Goal: Transaction & Acquisition: Purchase product/service

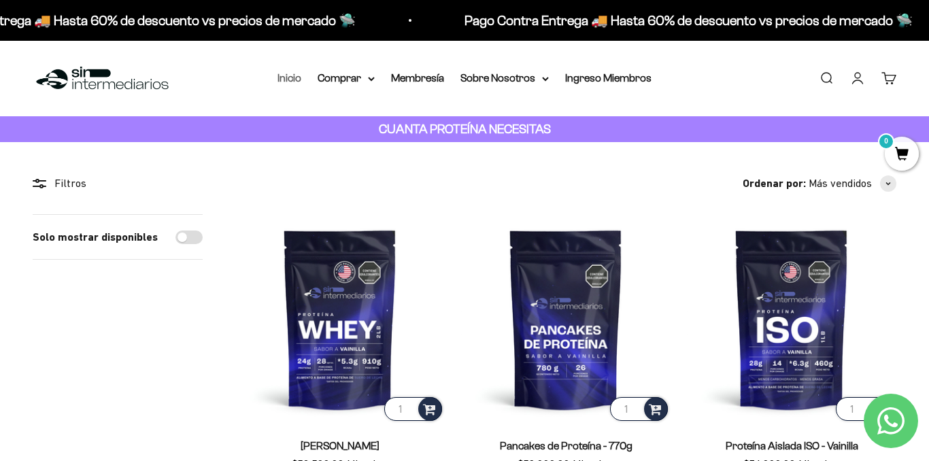
click at [295, 78] on link "Inicio" at bounding box center [289, 78] width 24 height 12
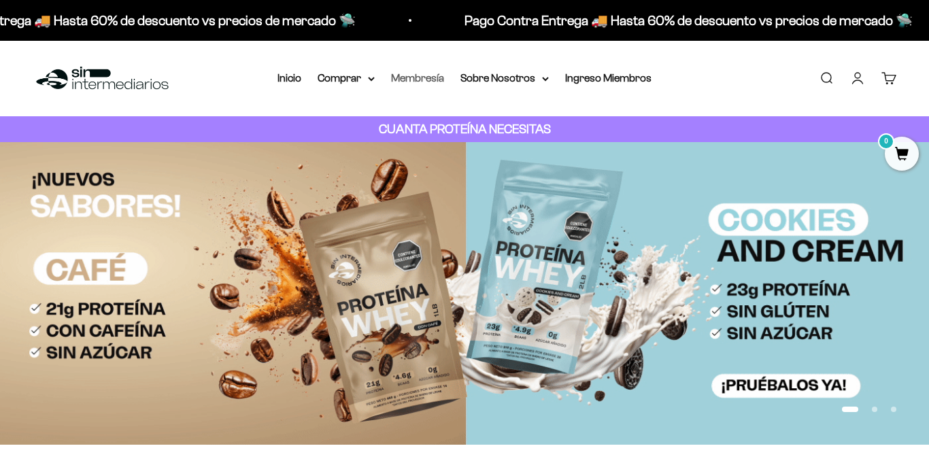
click at [424, 78] on link "Membresía" at bounding box center [417, 78] width 53 height 12
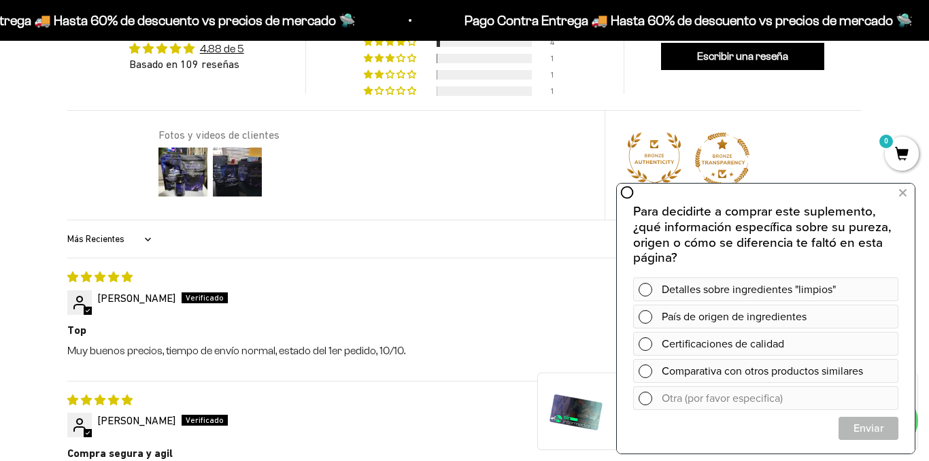
scroll to position [1020, 0]
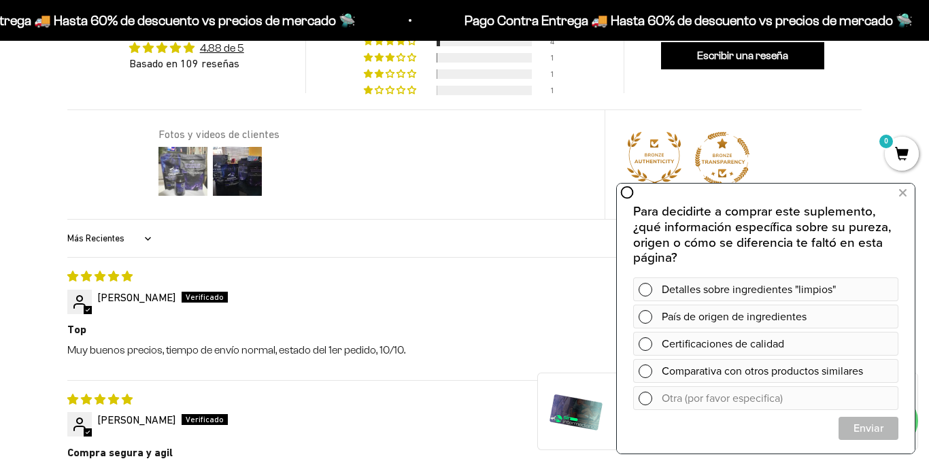
click at [177, 169] on img at bounding box center [183, 171] width 54 height 54
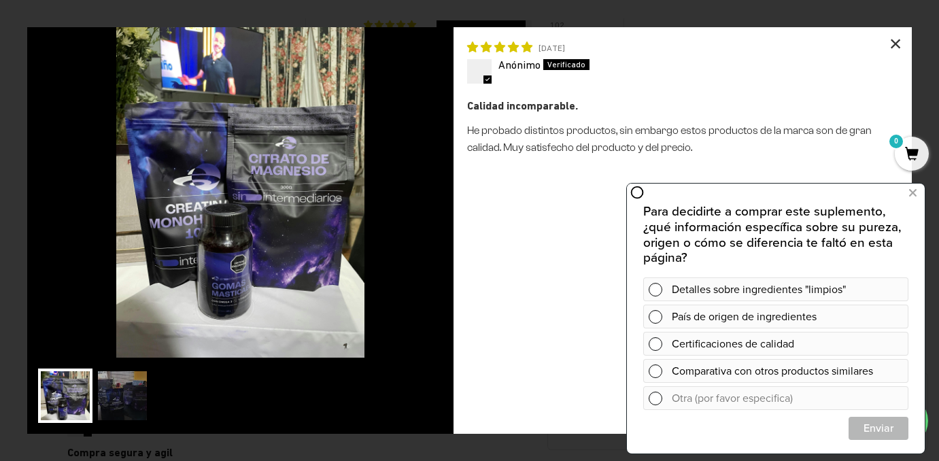
click at [882, 41] on div "×" at bounding box center [895, 43] width 33 height 33
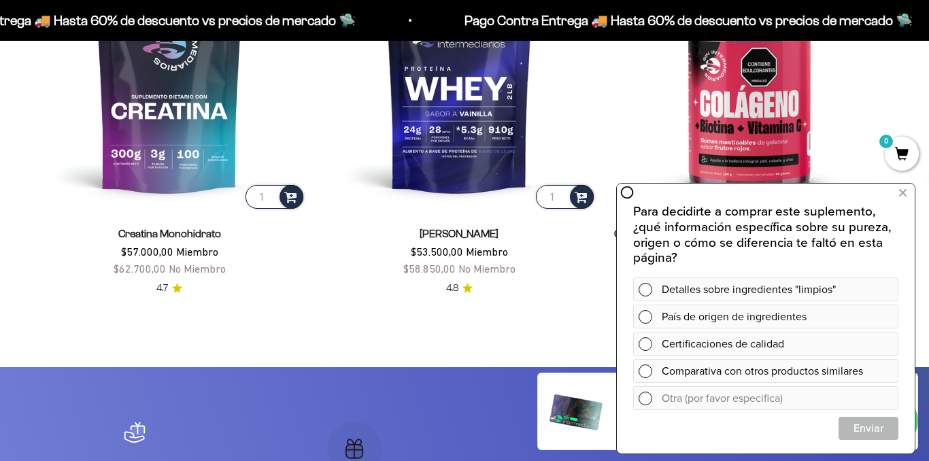
scroll to position [2244, 0]
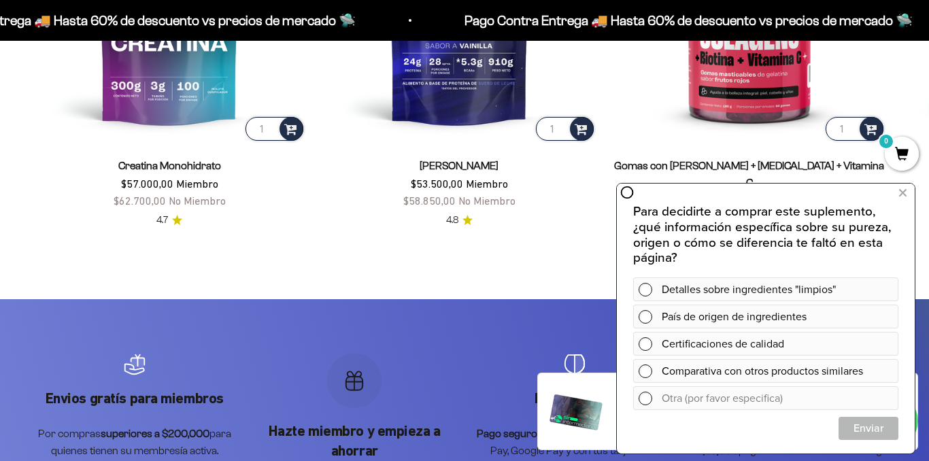
drag, startPoint x: 903, startPoint y: 194, endPoint x: 858, endPoint y: 184, distance: 45.4
click at [903, 194] on icon at bounding box center [902, 193] width 7 height 18
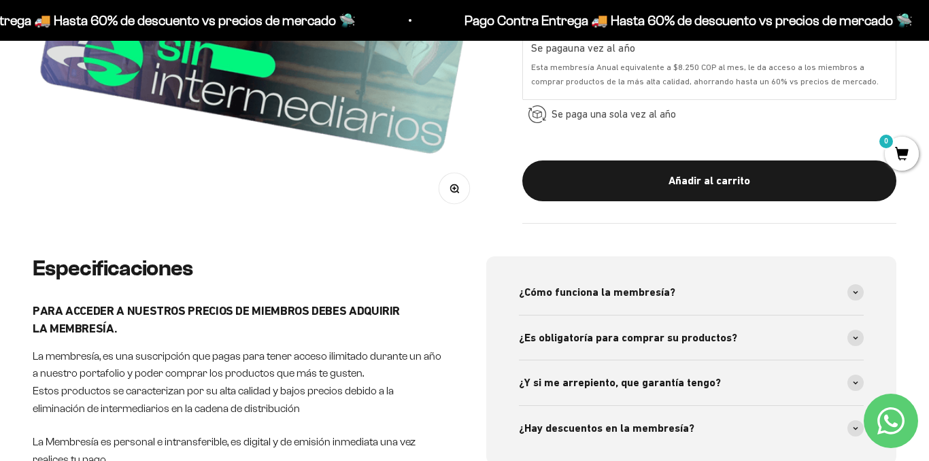
scroll to position [0, 0]
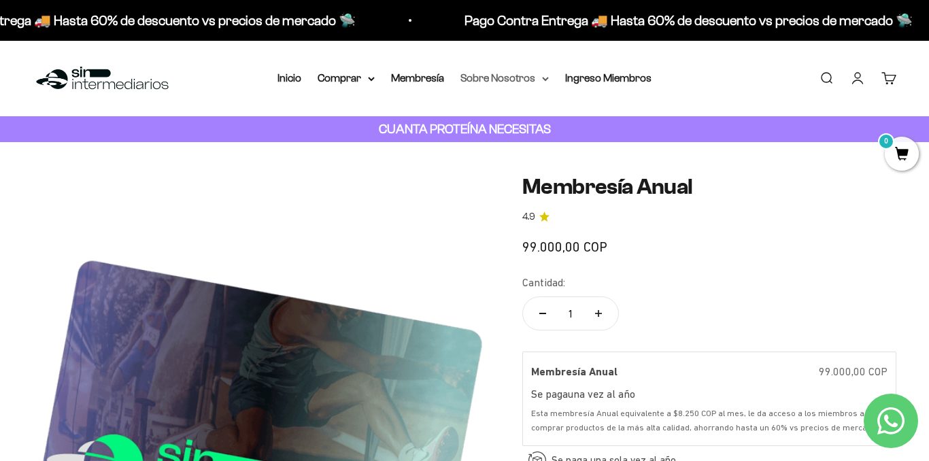
click at [493, 80] on summary "Sobre Nosotros" at bounding box center [504, 78] width 88 height 18
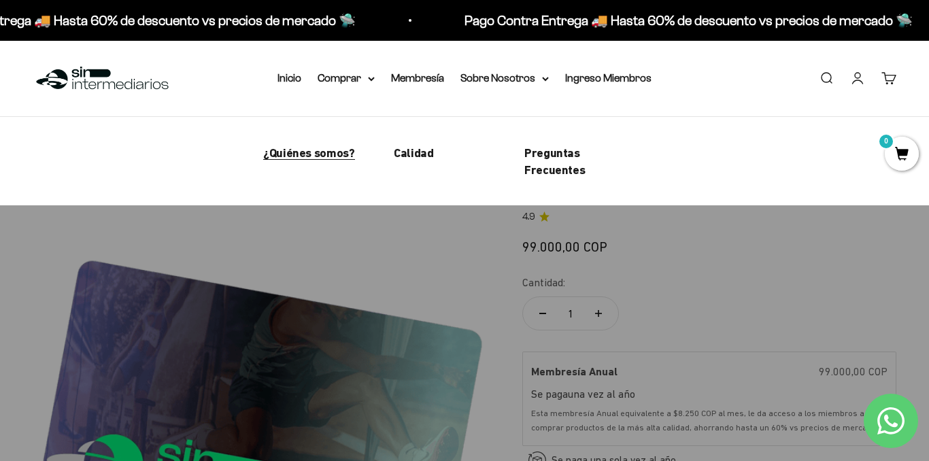
click at [331, 158] on span "¿Quiénes somos?" at bounding box center [309, 153] width 92 height 14
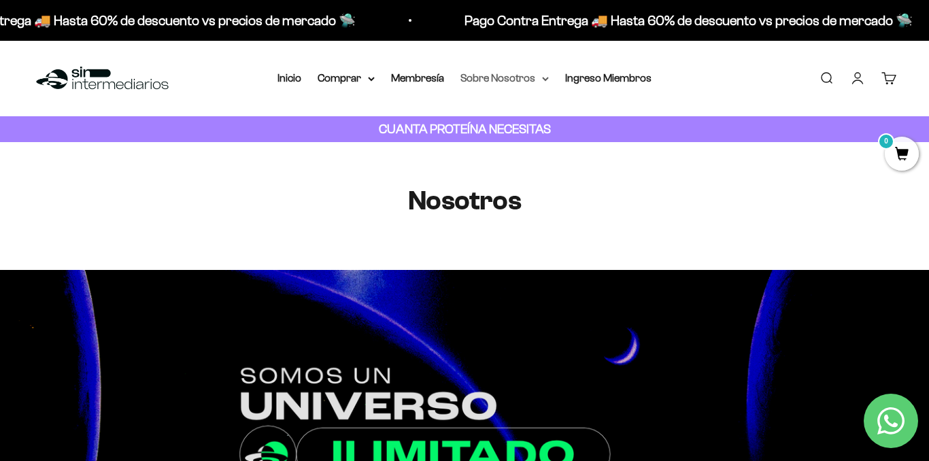
click at [540, 83] on summary "Sobre Nosotros" at bounding box center [504, 78] width 88 height 18
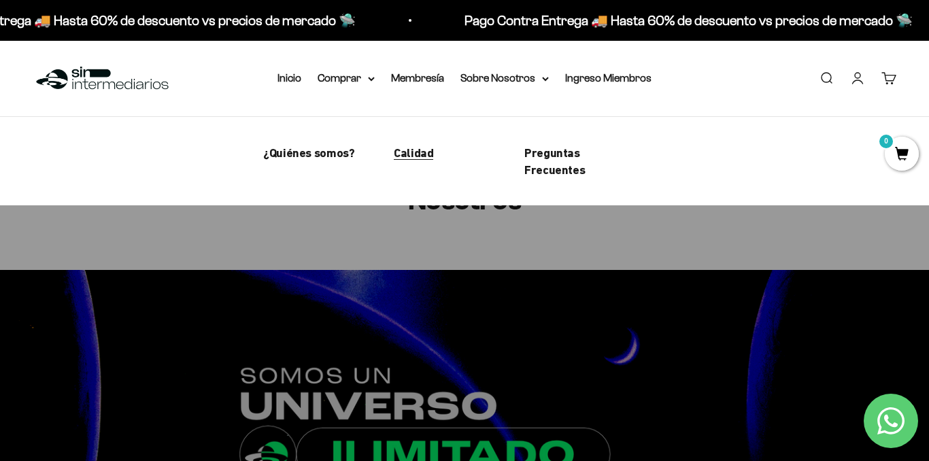
click at [416, 154] on span "Calidad" at bounding box center [413, 153] width 39 height 14
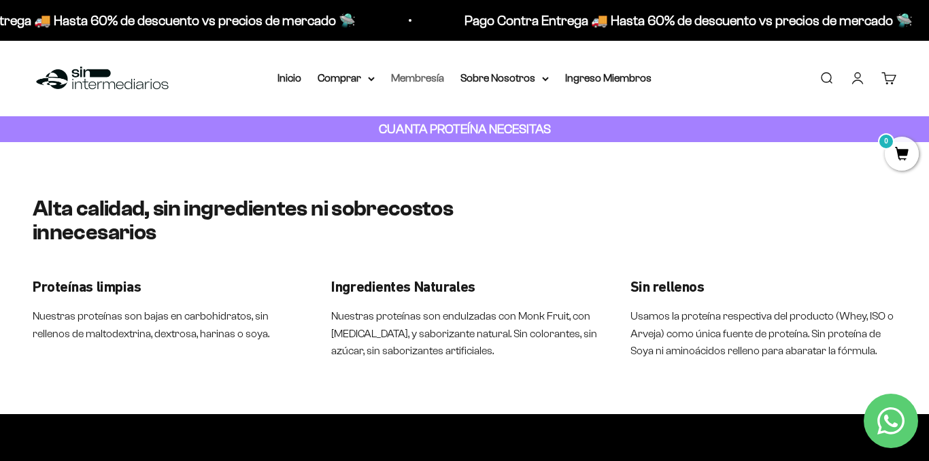
click at [439, 78] on link "Membresía" at bounding box center [417, 78] width 53 height 12
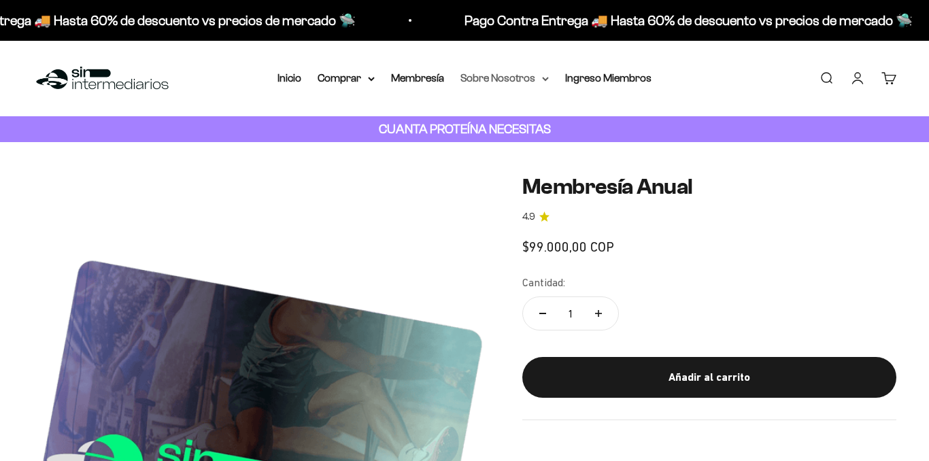
click at [513, 80] on summary "Sobre Nosotros" at bounding box center [504, 78] width 88 height 18
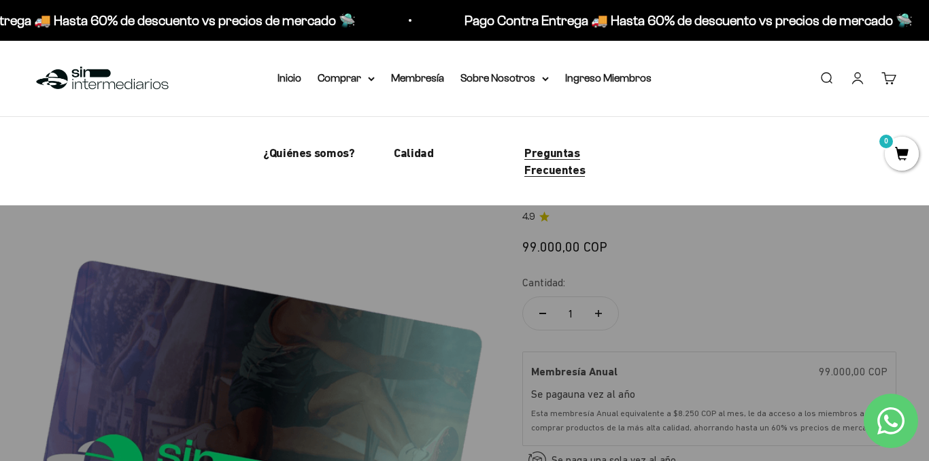
click at [577, 151] on span "Preguntas Frecuentes" at bounding box center [554, 161] width 61 height 31
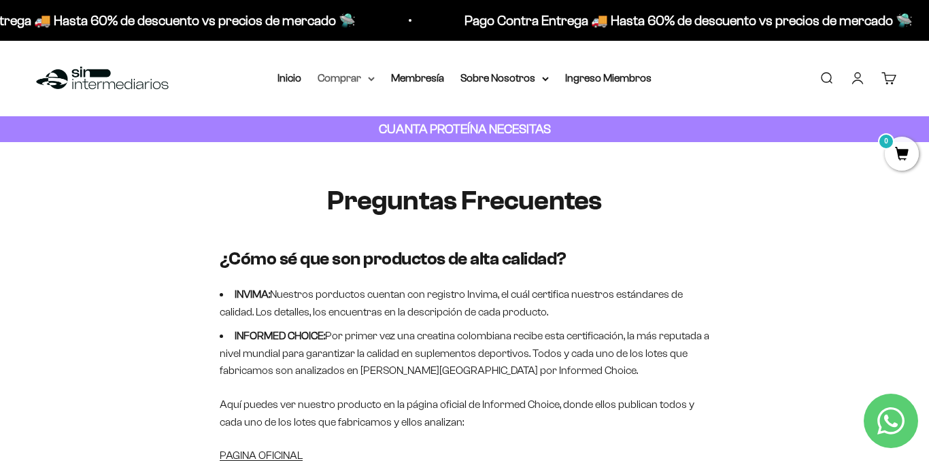
click at [345, 77] on summary "Comprar" at bounding box center [346, 78] width 57 height 18
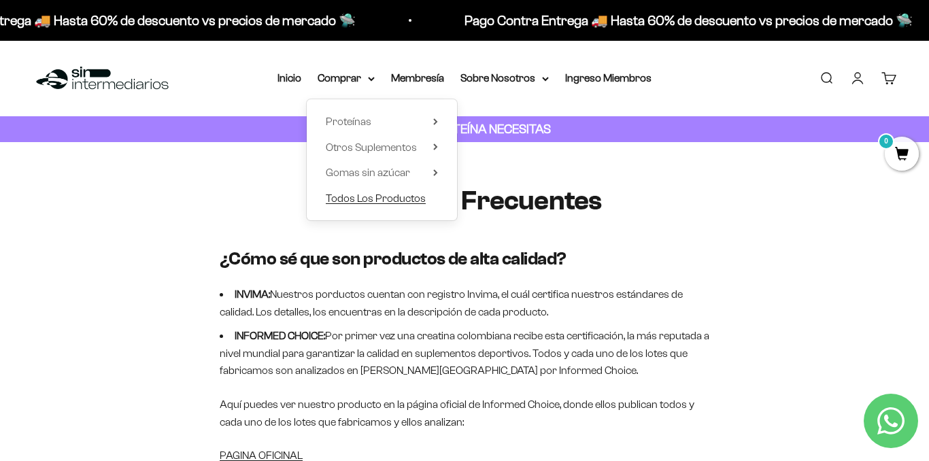
click at [394, 205] on span "Todos Los Productos" at bounding box center [376, 199] width 100 height 18
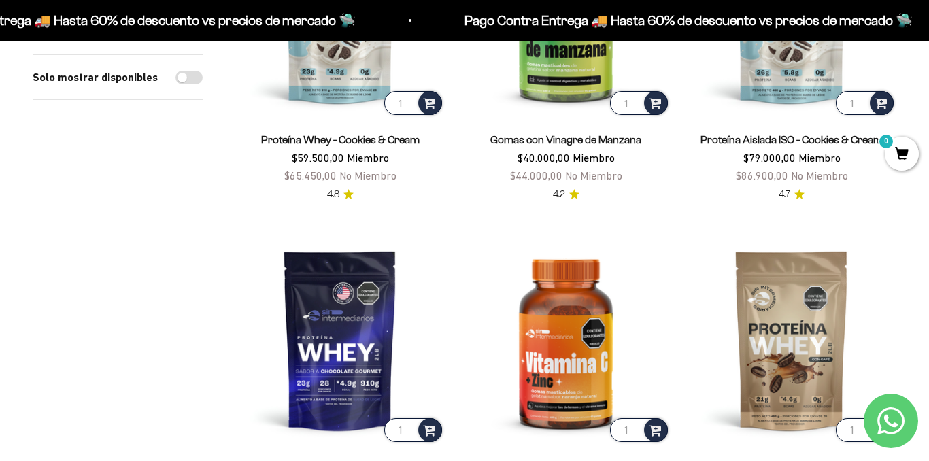
scroll to position [1700, 0]
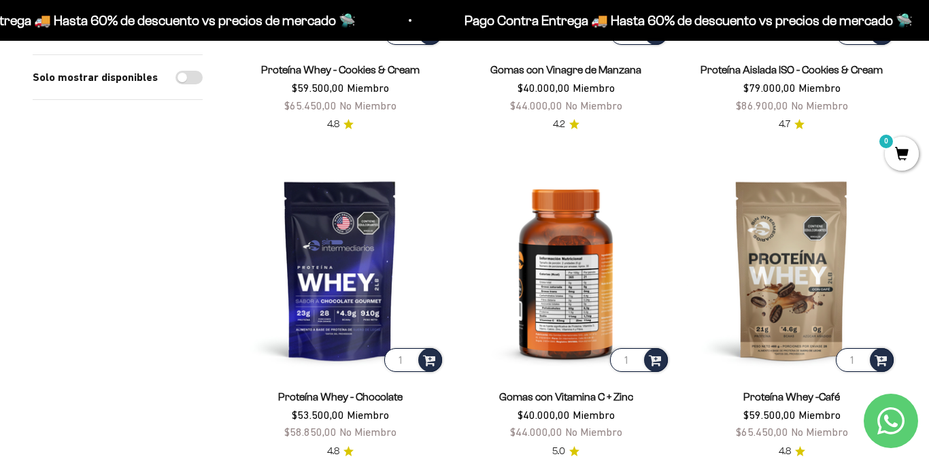
drag, startPoint x: 624, startPoint y: 274, endPoint x: 546, endPoint y: 247, distance: 82.8
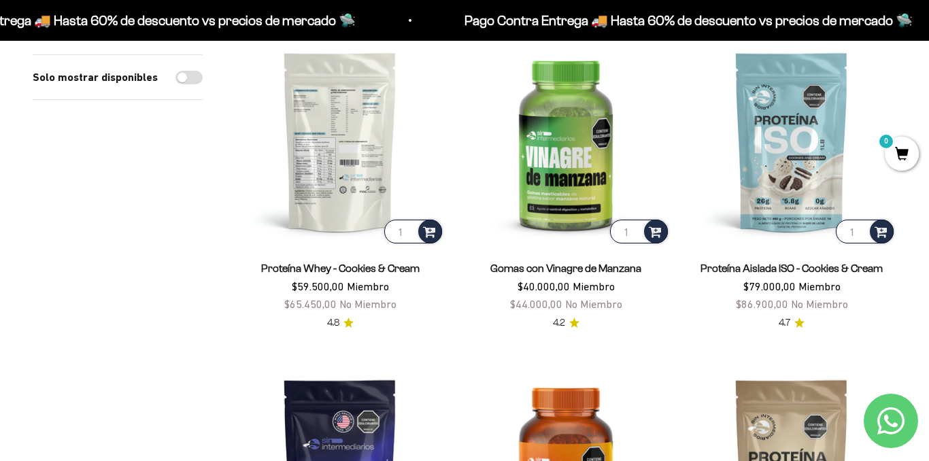
scroll to position [1360, 0]
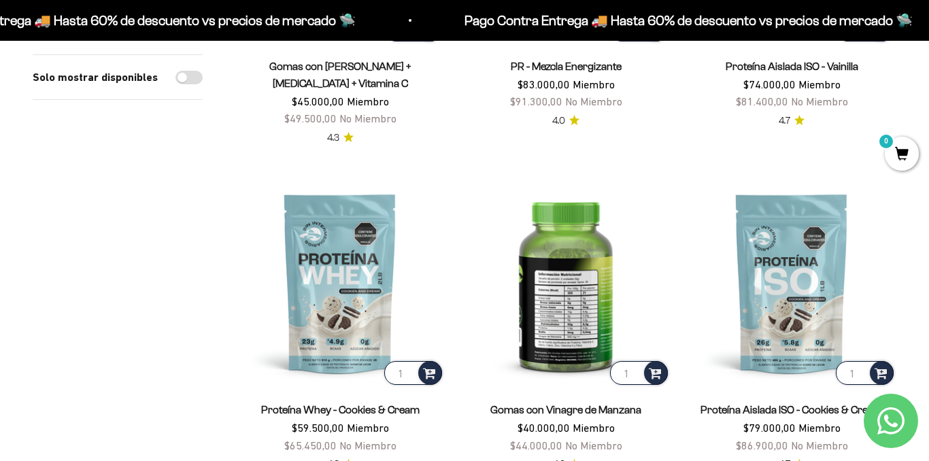
click at [590, 282] on img at bounding box center [565, 282] width 209 height 209
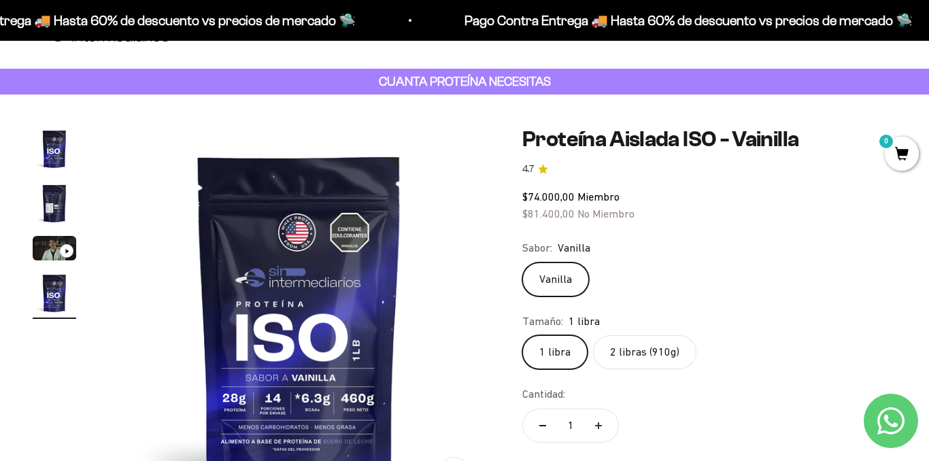
scroll to position [68, 0]
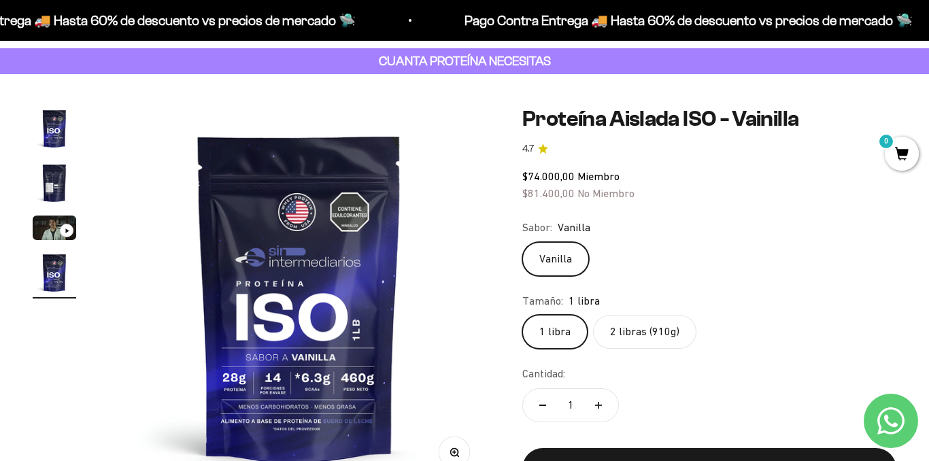
click at [640, 343] on label "2 libras (910g)" at bounding box center [644, 332] width 103 height 34
click at [522, 315] on input "2 libras (910g)" at bounding box center [522, 314] width 1 height 1
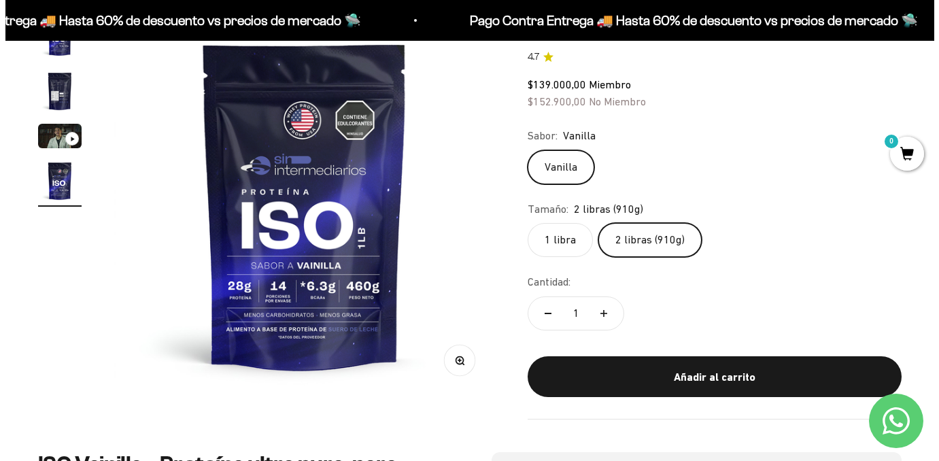
scroll to position [136, 0]
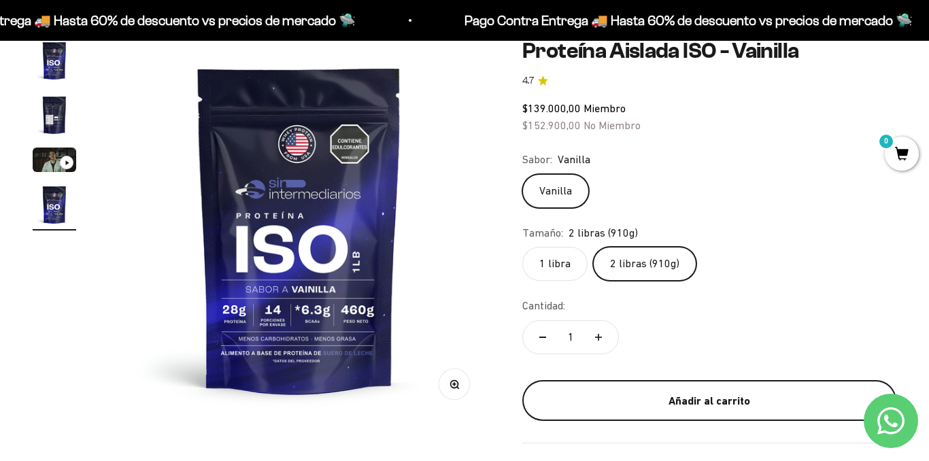
click at [703, 398] on div "Añadir al carrito" at bounding box center [710, 401] width 320 height 18
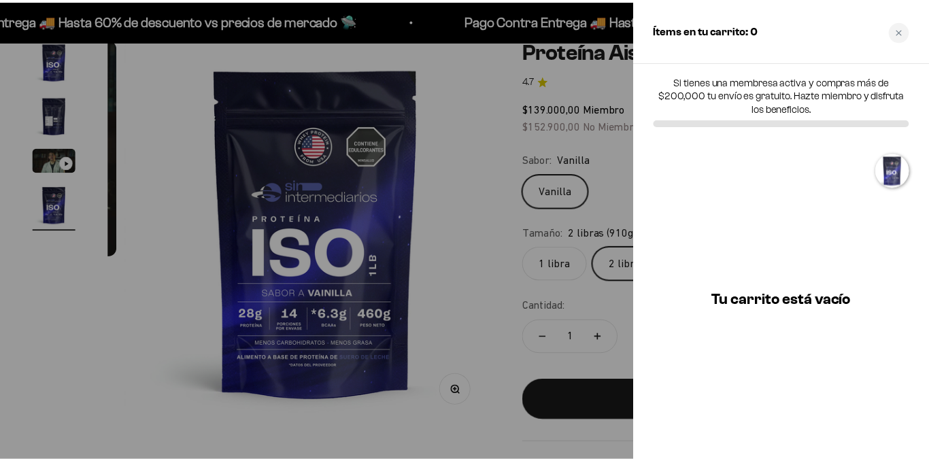
scroll to position [0, 1184]
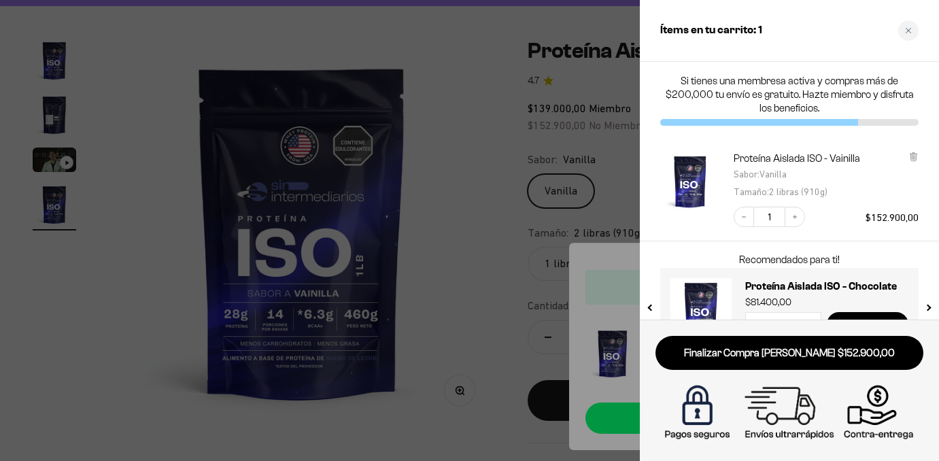
drag, startPoint x: 409, startPoint y: 139, endPoint x: 283, endPoint y: 73, distance: 142.1
click at [408, 137] on div at bounding box center [469, 230] width 939 height 461
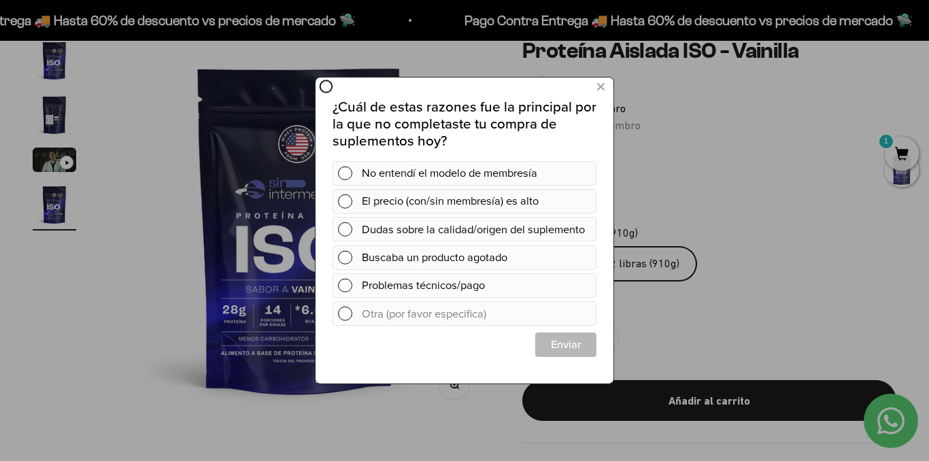
scroll to position [0, 0]
click at [601, 85] on icon at bounding box center [600, 87] width 7 height 18
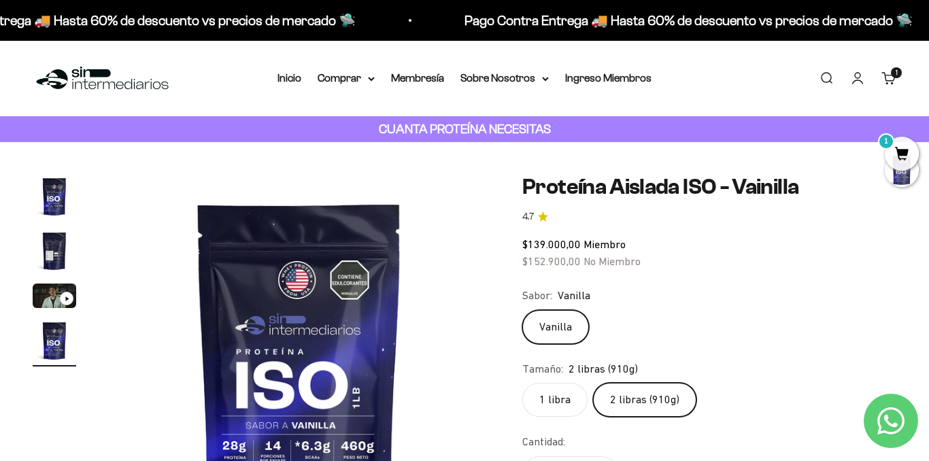
scroll to position [408, 0]
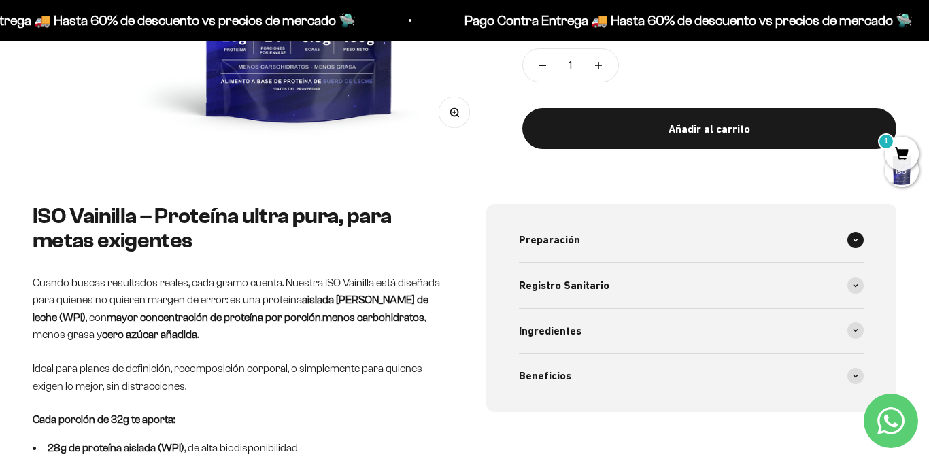
click at [587, 244] on div "Preparación" at bounding box center [691, 240] width 345 height 45
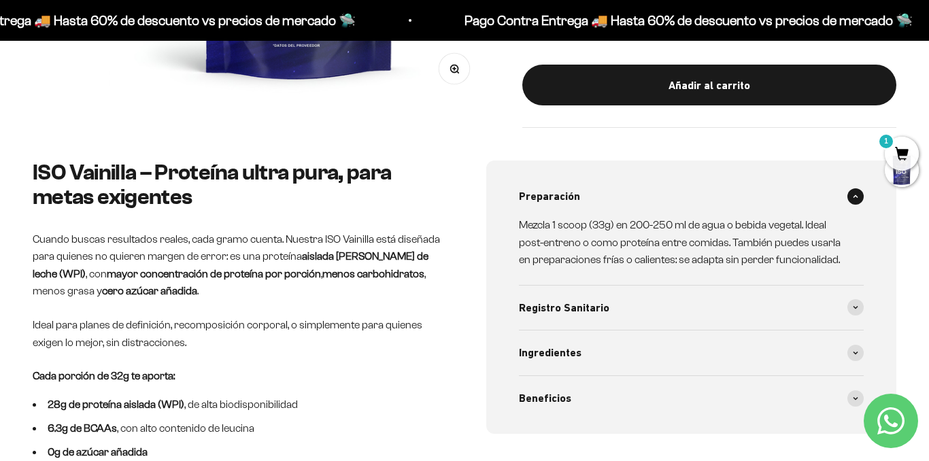
scroll to position [476, 0]
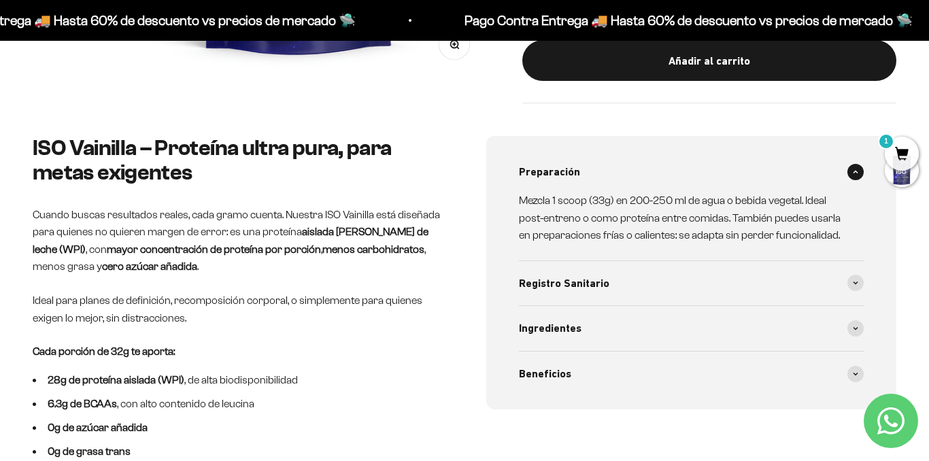
click at [516, 331] on div "Preparación Mezcla 1 scoop (33g) en 200-250 ml de agua o bebida vegetal. Ideal …" at bounding box center [691, 272] width 410 height 273
click at [534, 331] on span "Ingredientes" at bounding box center [550, 329] width 63 height 18
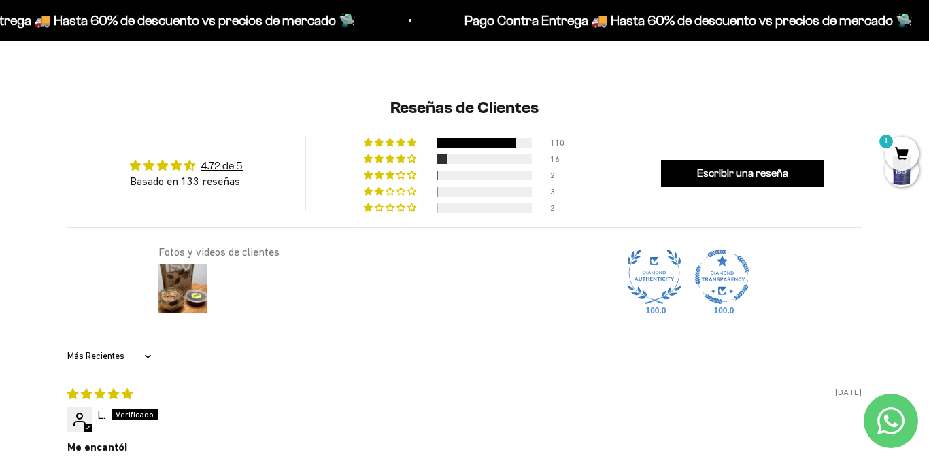
scroll to position [1292, 0]
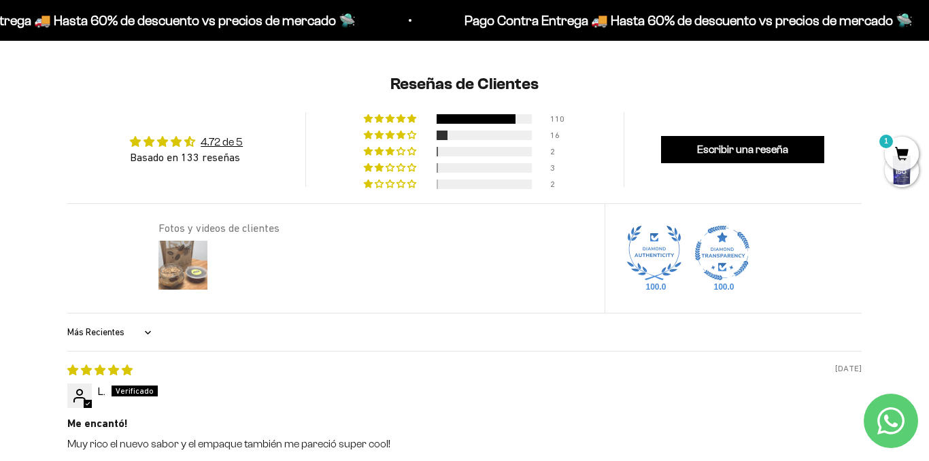
click at [201, 259] on img at bounding box center [183, 265] width 54 height 54
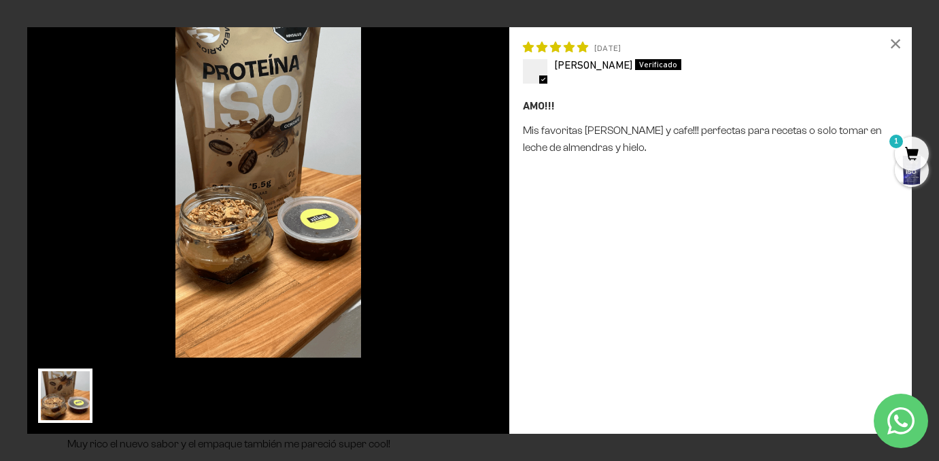
click at [705, 8] on div "Loading... × 08/05/2025 alexandra sanclemente AMO!!! Mis favoritas Vainilla y c…" at bounding box center [469, 230] width 939 height 461
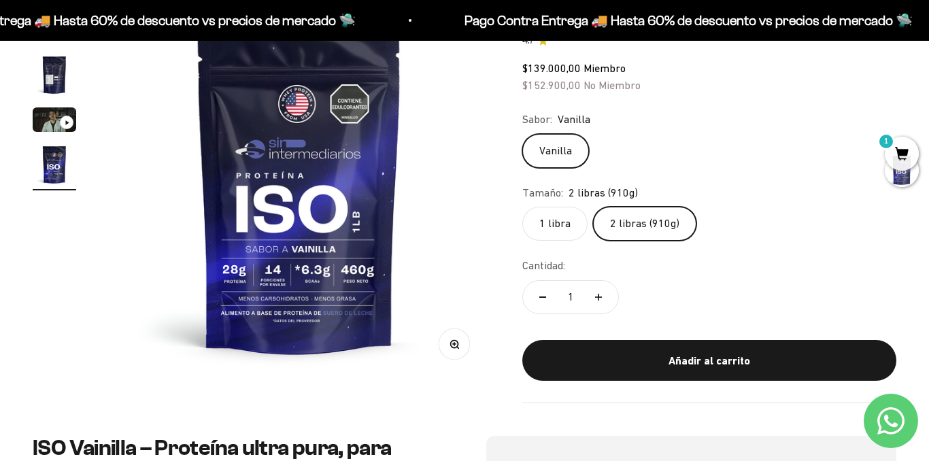
scroll to position [0, 0]
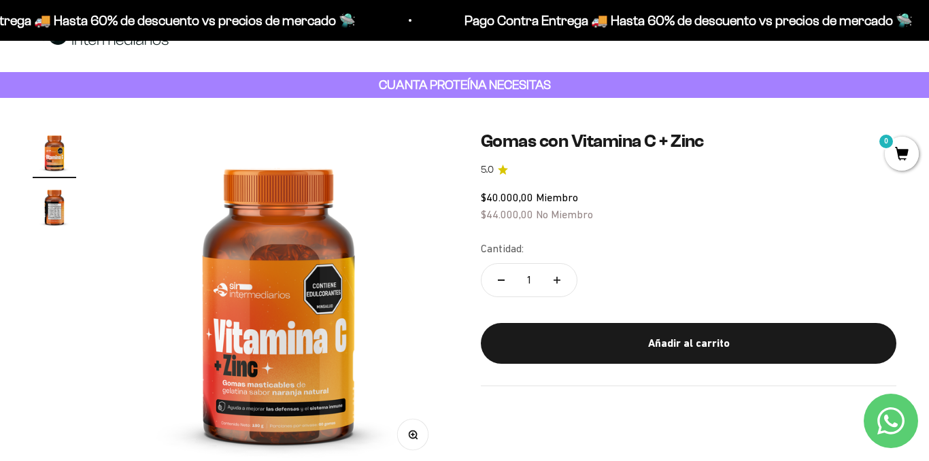
scroll to position [68, 0]
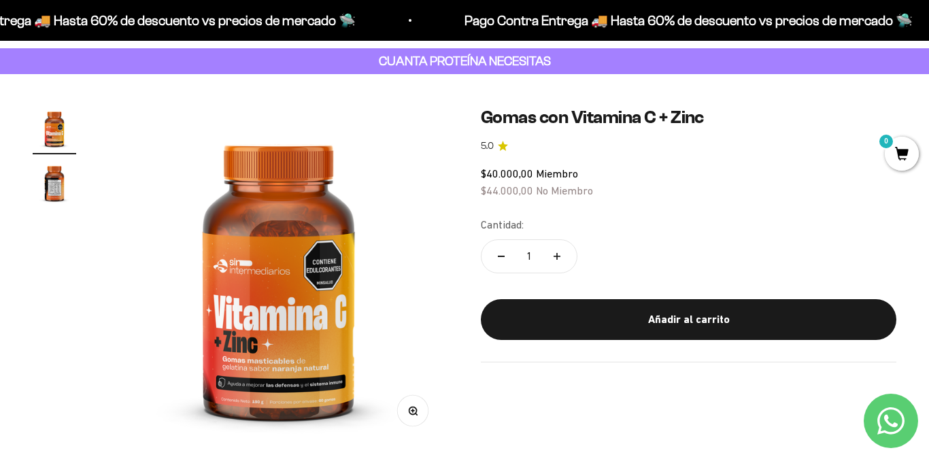
click at [43, 170] on img "Ir al artículo 2" at bounding box center [55, 183] width 44 height 44
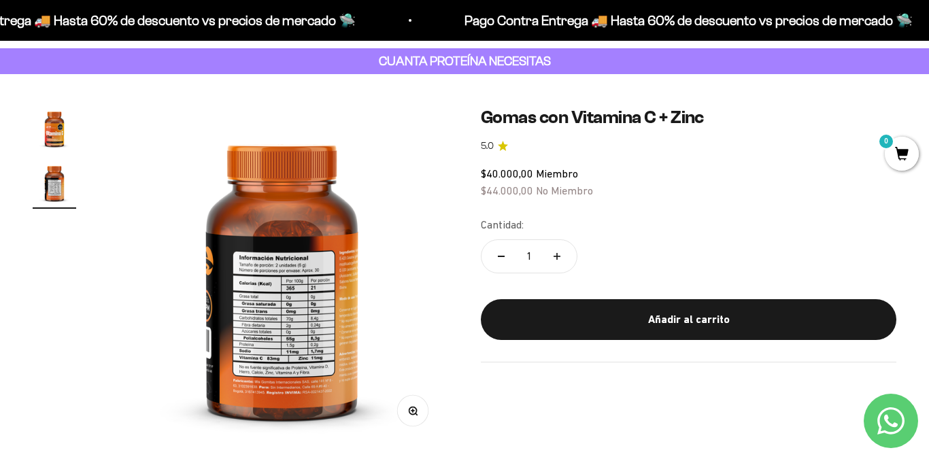
scroll to position [0, 348]
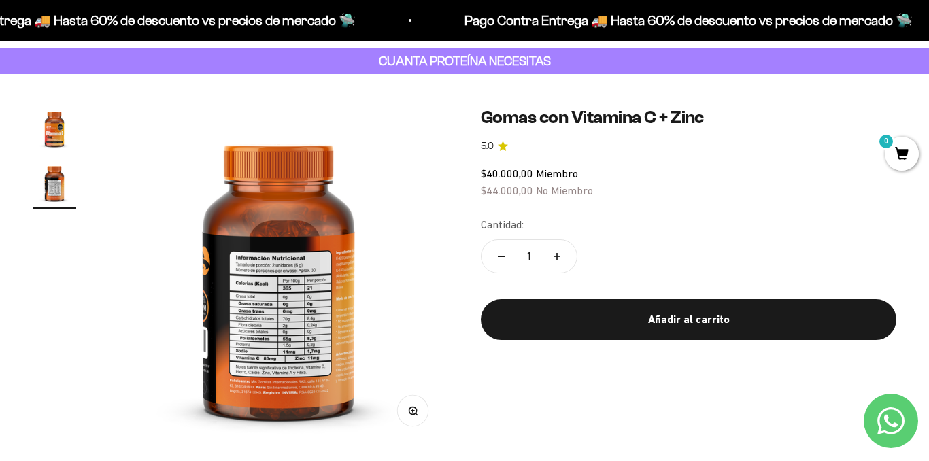
click at [300, 306] on img at bounding box center [278, 276] width 339 height 339
click at [422, 420] on button "Zoom" at bounding box center [413, 411] width 31 height 31
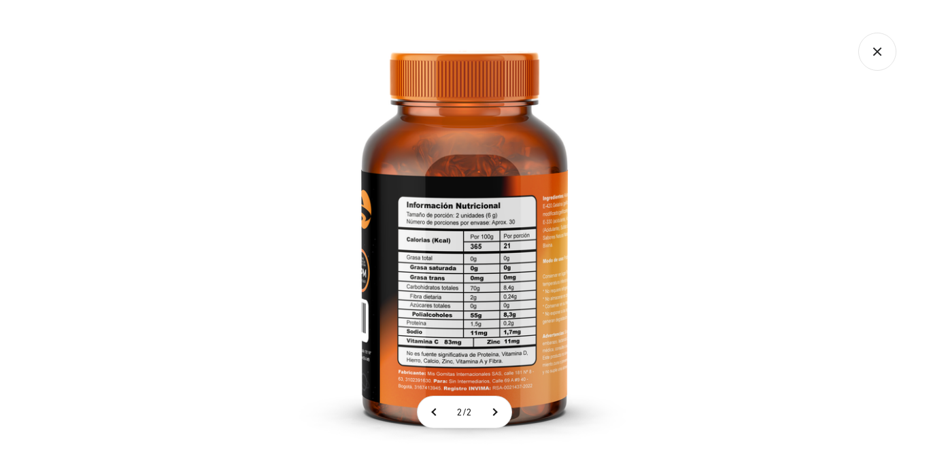
click at [482, 256] on img at bounding box center [464, 230] width 461 height 461
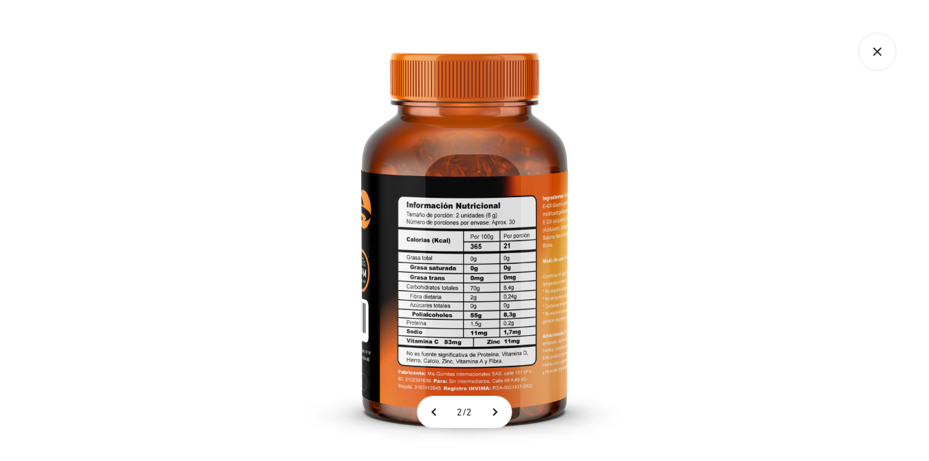
click at [877, 57] on icon "Cerrar galería" at bounding box center [877, 52] width 38 height 38
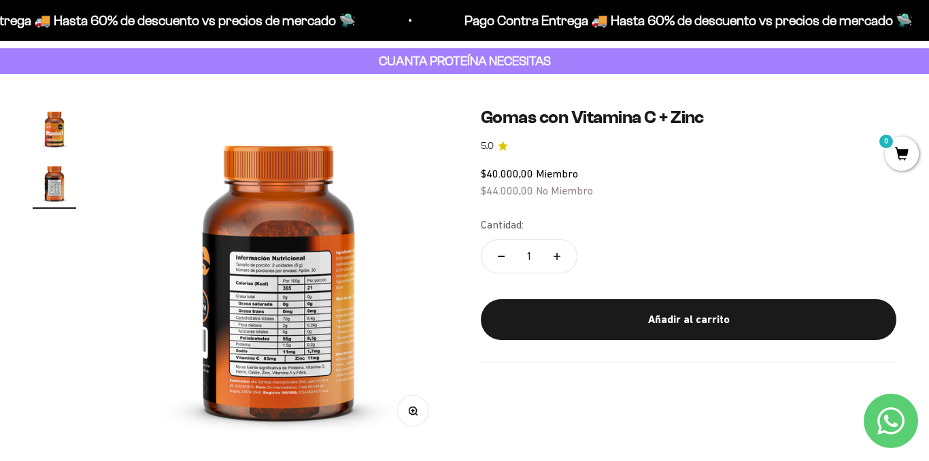
click at [36, 122] on img "Ir al artículo 1" at bounding box center [55, 129] width 44 height 44
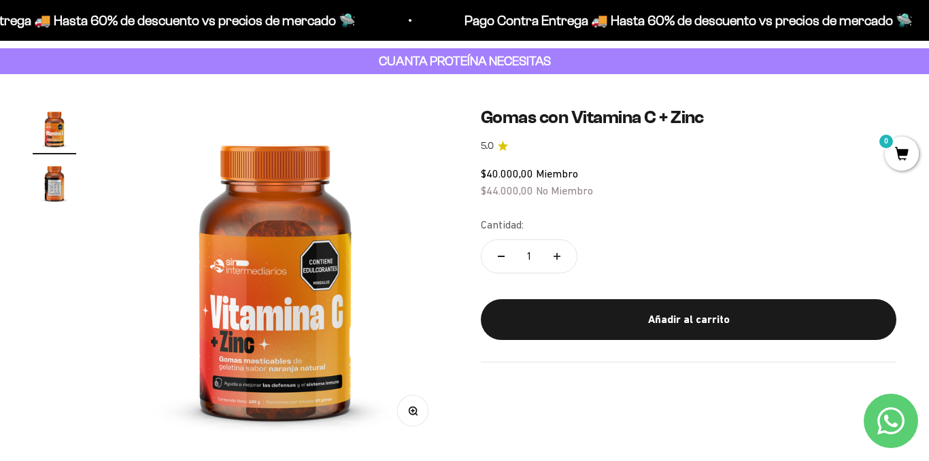
scroll to position [0, 0]
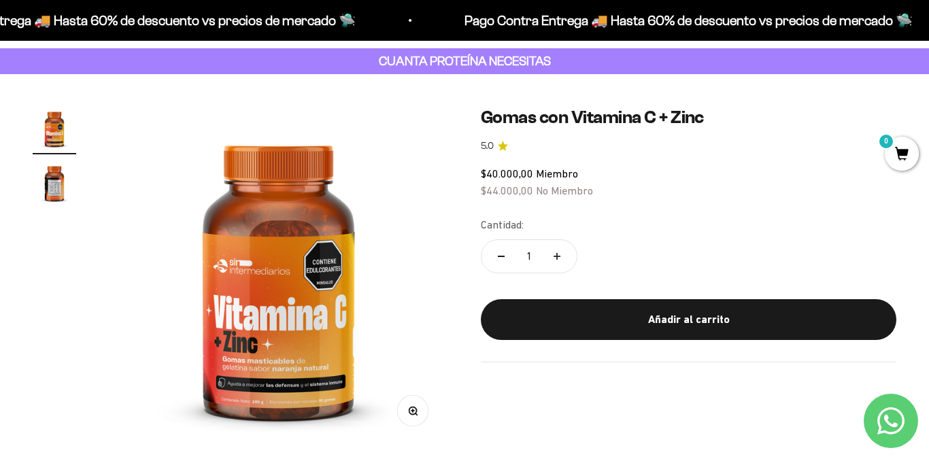
click at [318, 361] on img at bounding box center [278, 276] width 339 height 339
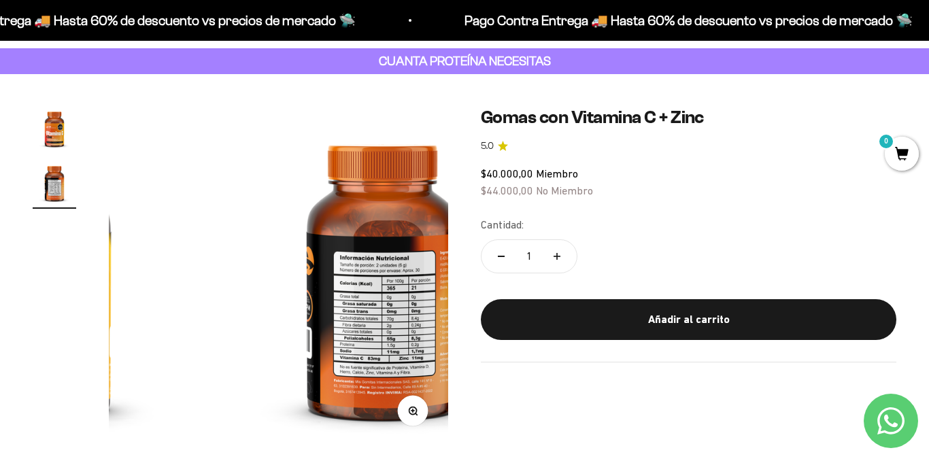
scroll to position [0, 348]
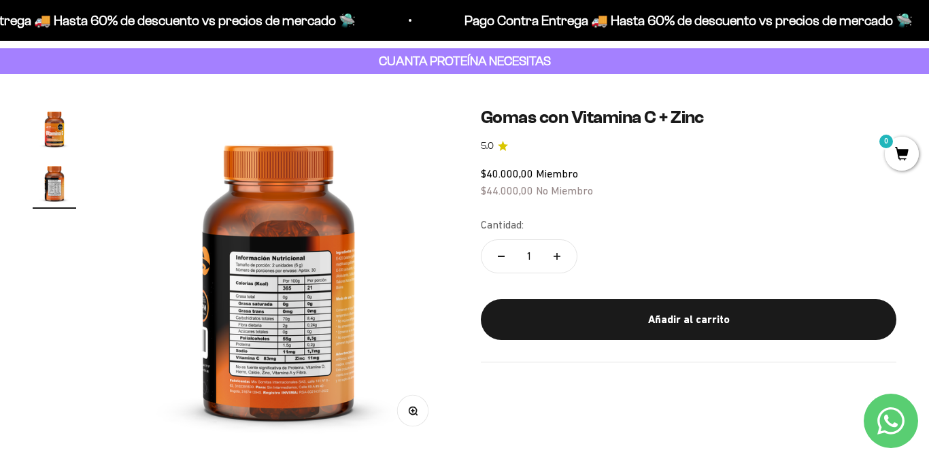
click at [318, 361] on img at bounding box center [278, 276] width 339 height 339
click at [63, 127] on img "Ir al artículo 1" at bounding box center [55, 129] width 44 height 44
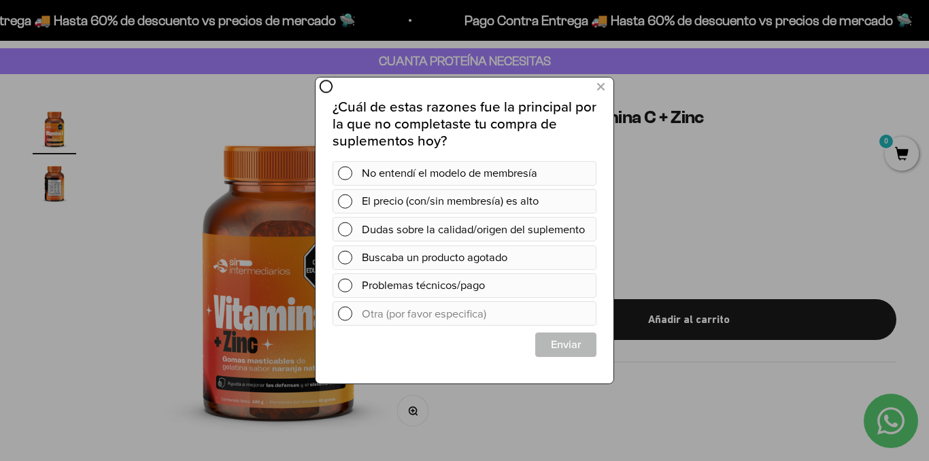
scroll to position [0, 0]
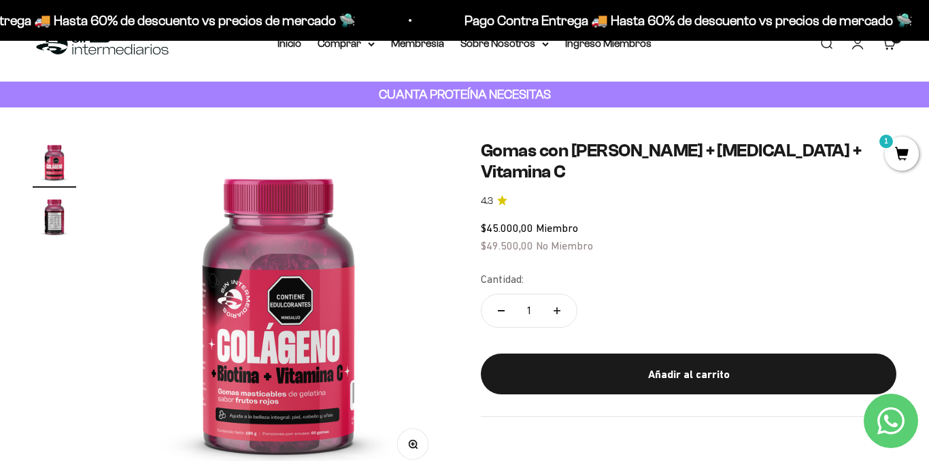
scroll to position [68, 0]
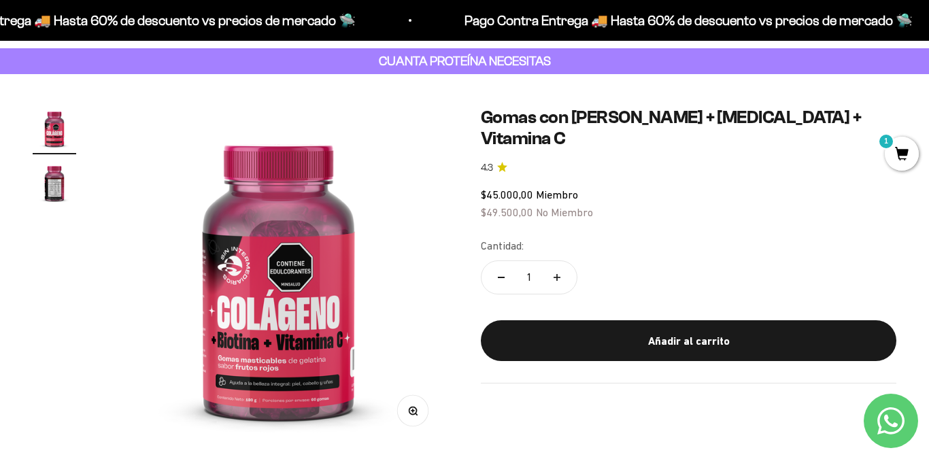
click at [52, 184] on img "Ir al artículo 2" at bounding box center [55, 183] width 44 height 44
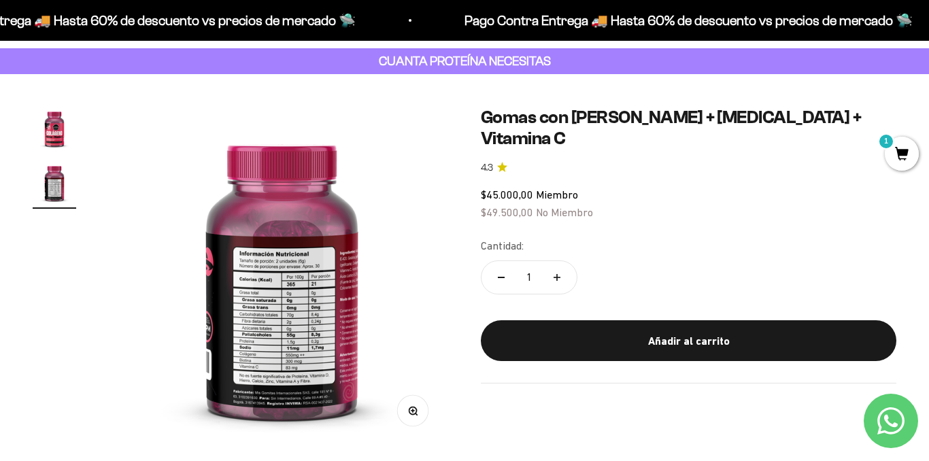
scroll to position [0, 348]
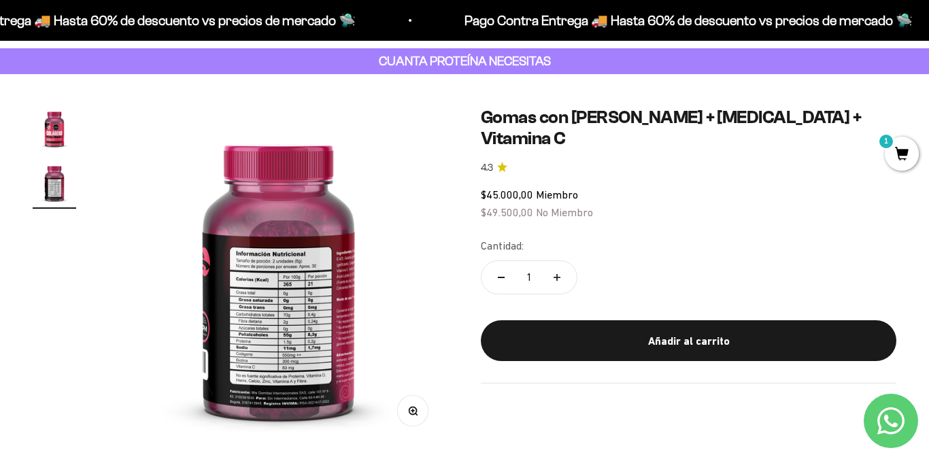
click at [314, 317] on img at bounding box center [278, 276] width 339 height 339
click at [424, 424] on div "Zoom" at bounding box center [413, 411] width 31 height 31
click at [417, 409] on icon "button" at bounding box center [413, 411] width 10 height 10
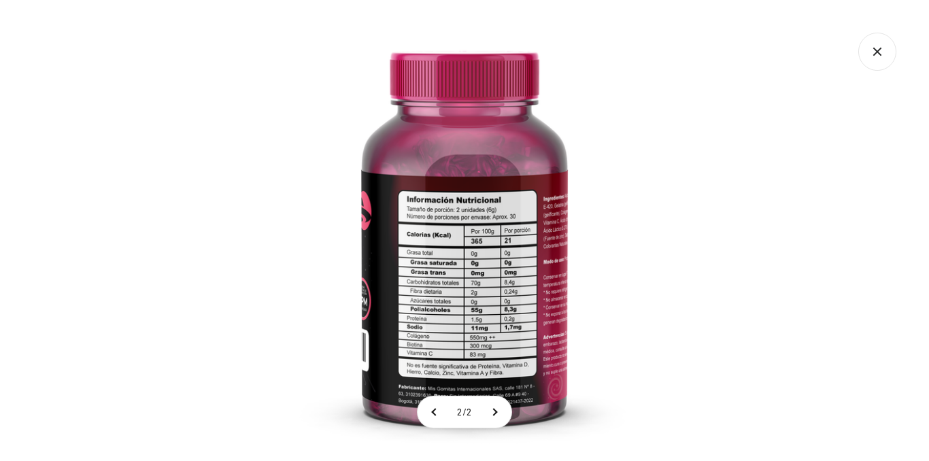
click at [445, 202] on img at bounding box center [464, 230] width 461 height 461
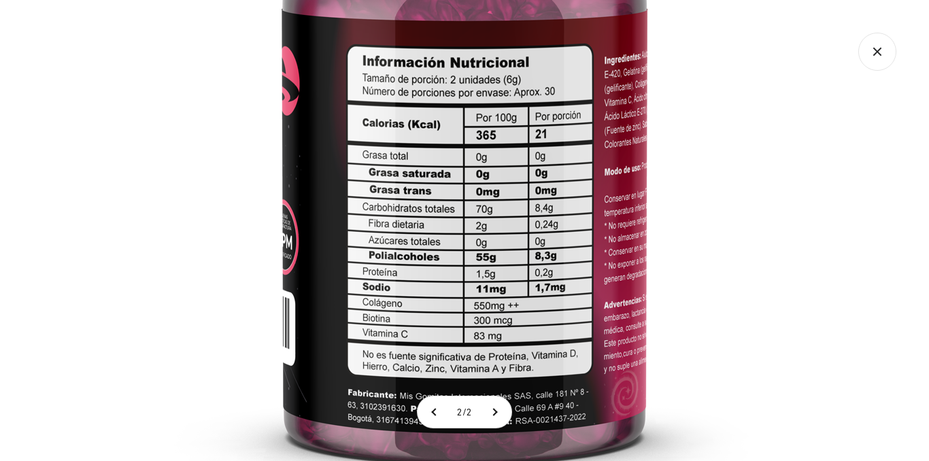
click at [887, 55] on icon "Cerrar galería" at bounding box center [877, 52] width 38 height 38
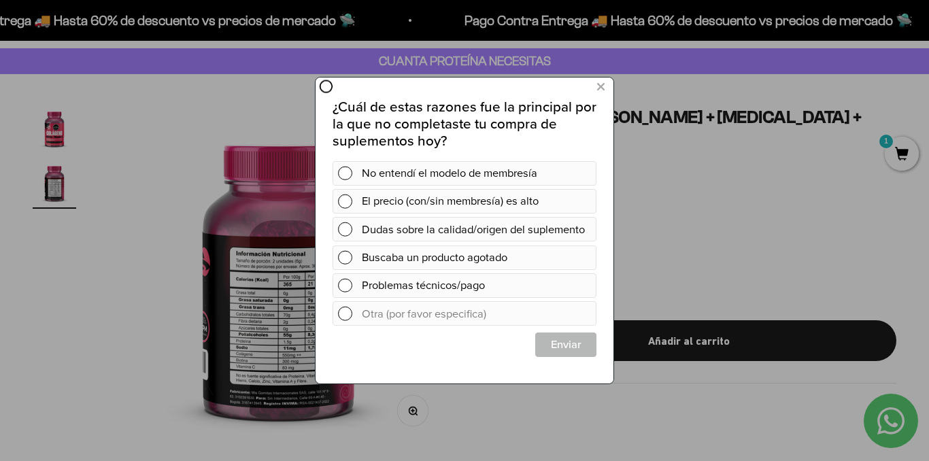
scroll to position [0, 0]
click at [607, 84] on button at bounding box center [600, 87] width 25 height 22
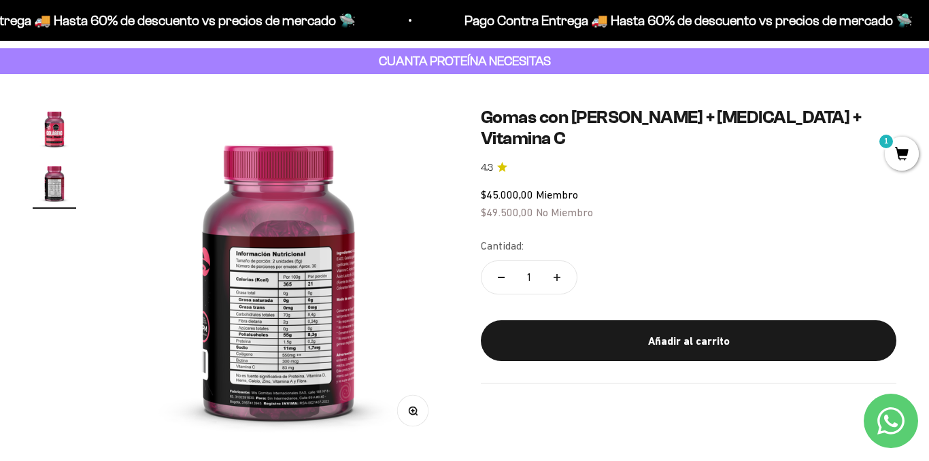
click at [343, 392] on img at bounding box center [278, 276] width 339 height 339
click at [424, 413] on button "Zoom" at bounding box center [413, 411] width 31 height 31
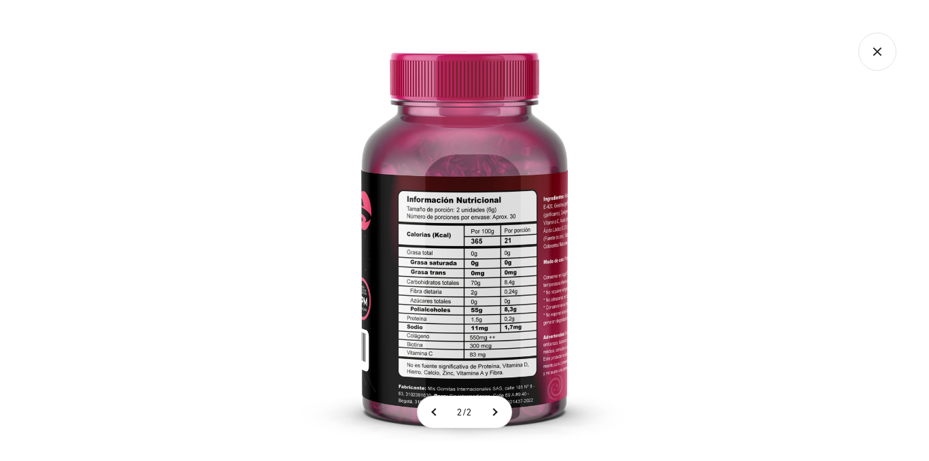
click at [642, 341] on img at bounding box center [464, 230] width 461 height 461
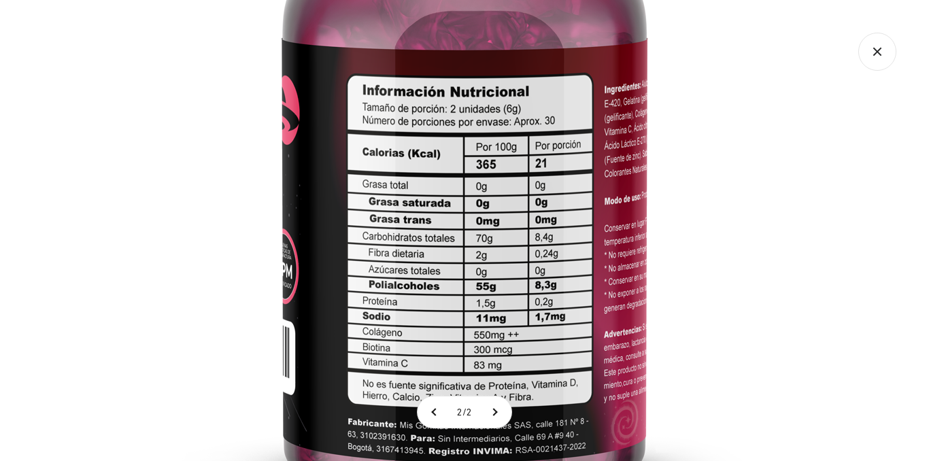
click at [871, 52] on icon "Cerrar galería" at bounding box center [877, 52] width 38 height 38
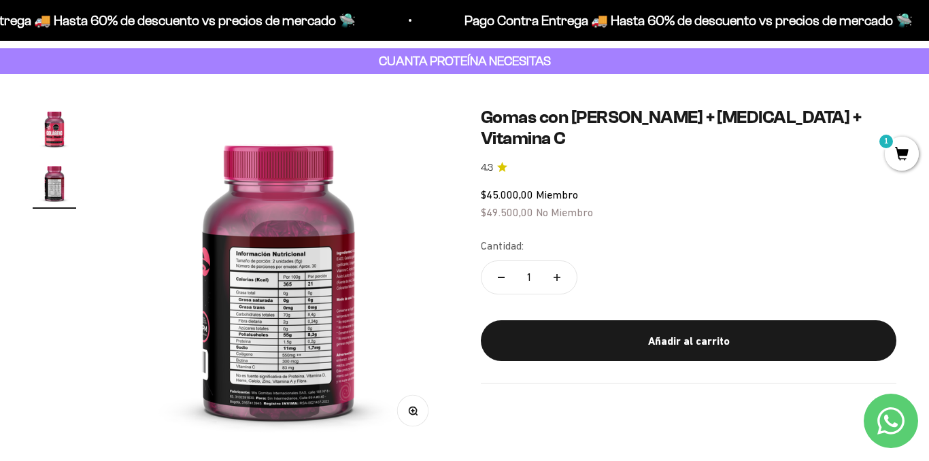
click at [417, 414] on icon "button" at bounding box center [416, 414] width 1 height 1
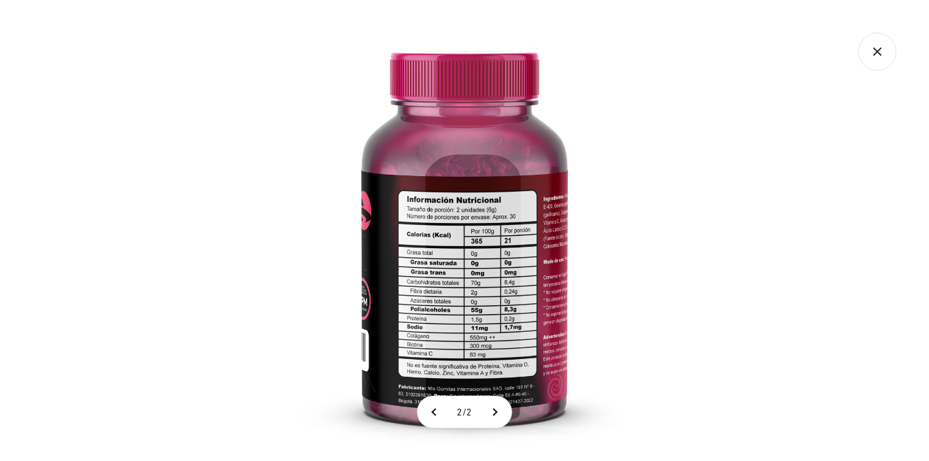
click at [438, 359] on img at bounding box center [464, 230] width 461 height 461
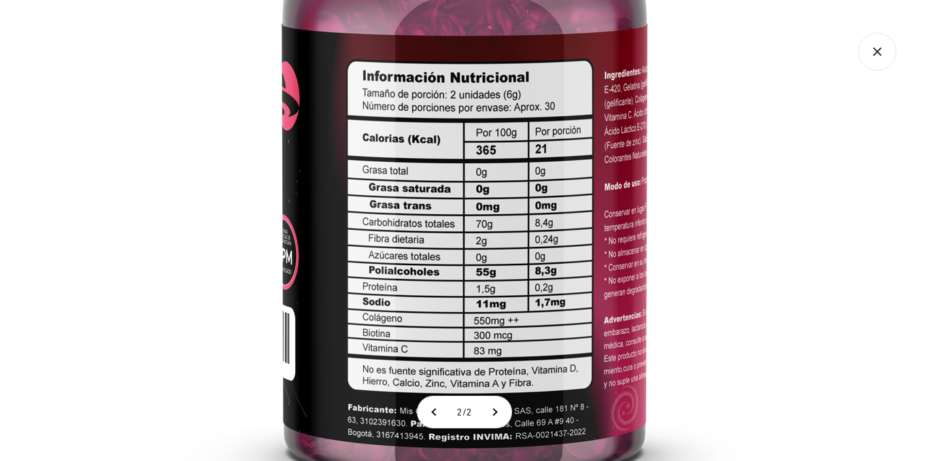
click at [875, 55] on icon "Cerrar galería" at bounding box center [877, 52] width 38 height 38
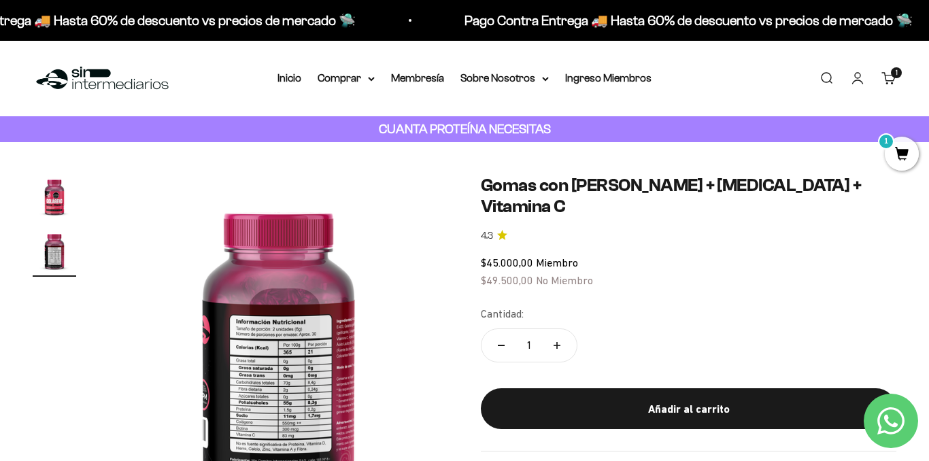
click at [55, 192] on img "Ir al artículo 1" at bounding box center [55, 197] width 44 height 44
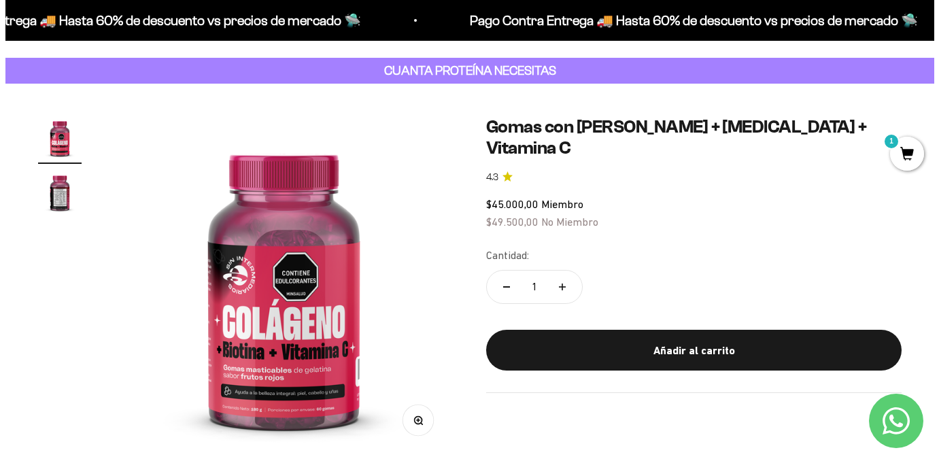
scroll to position [136, 0]
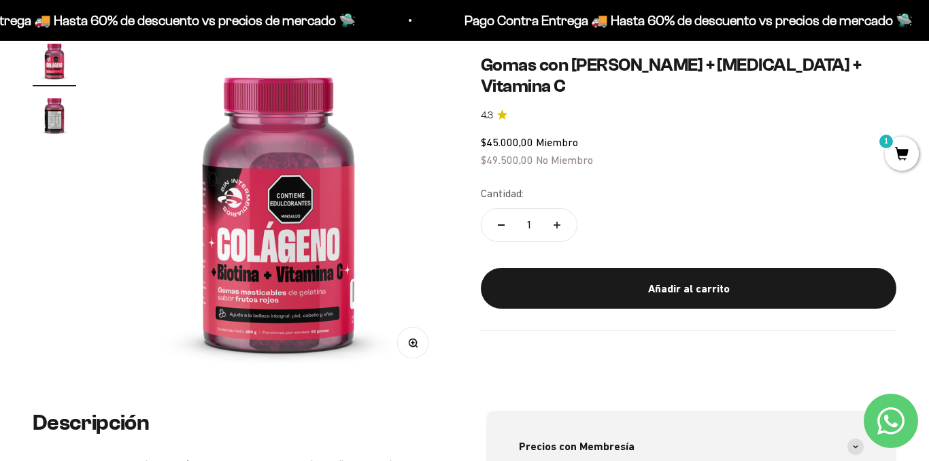
click at [410, 348] on button "Zoom" at bounding box center [413, 343] width 31 height 31
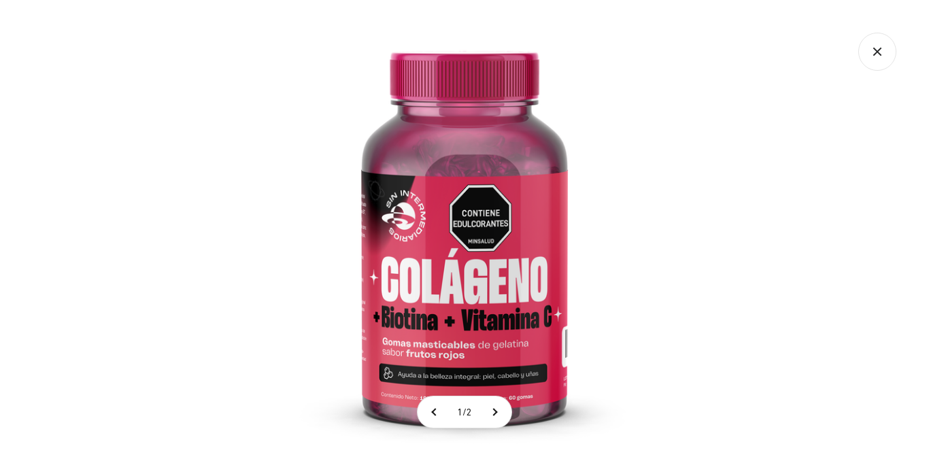
click at [541, 382] on img at bounding box center [464, 230] width 461 height 461
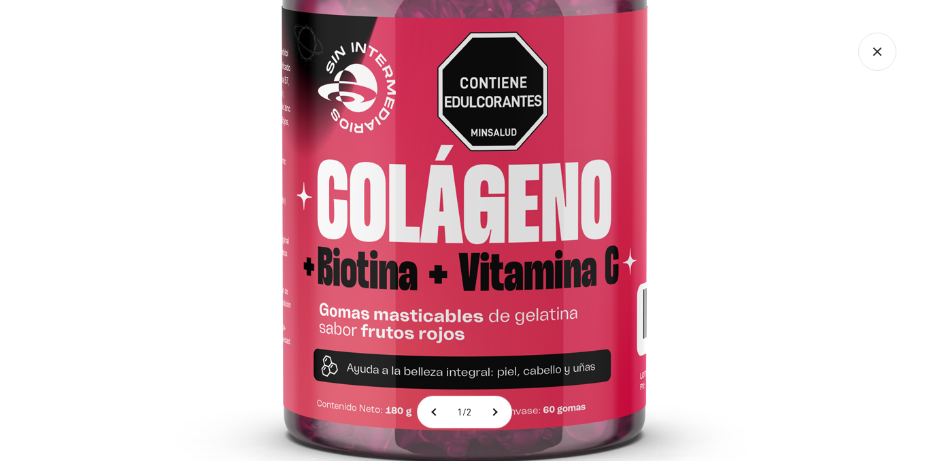
click at [752, 277] on img at bounding box center [464, 114] width 816 height 816
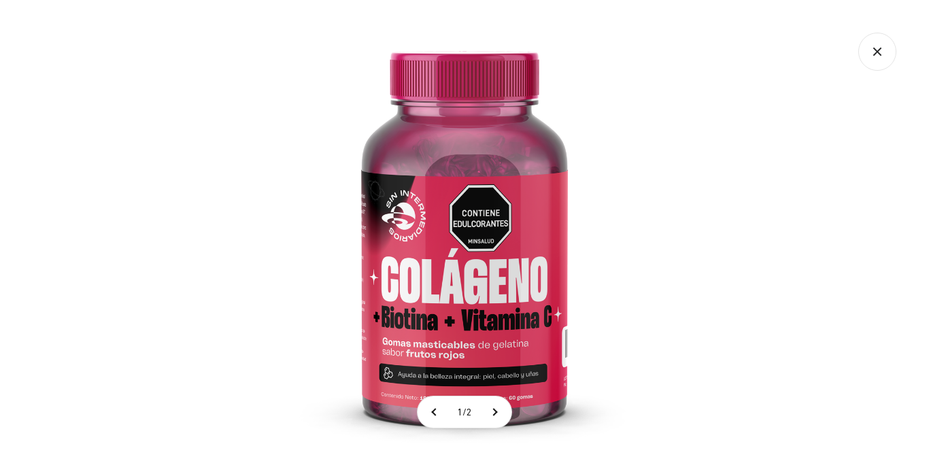
click at [875, 46] on icon "Cerrar galería" at bounding box center [877, 52] width 38 height 38
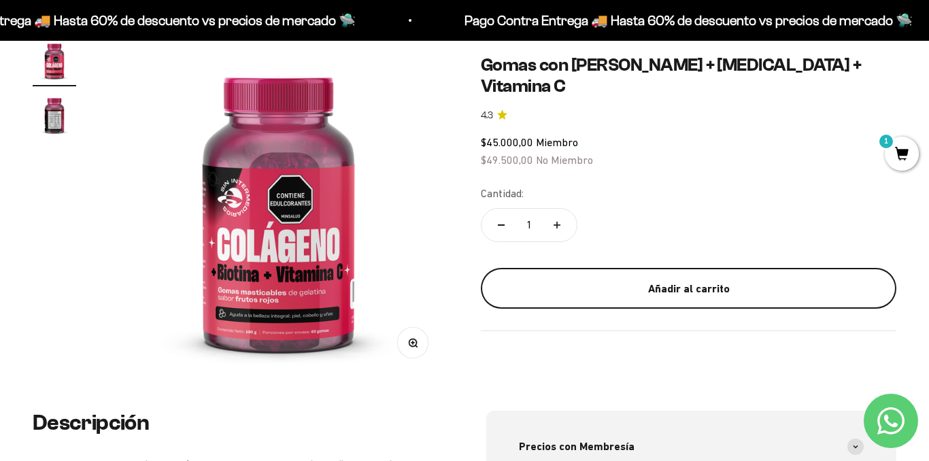
click at [639, 268] on button "Añadir al carrito" at bounding box center [689, 288] width 416 height 41
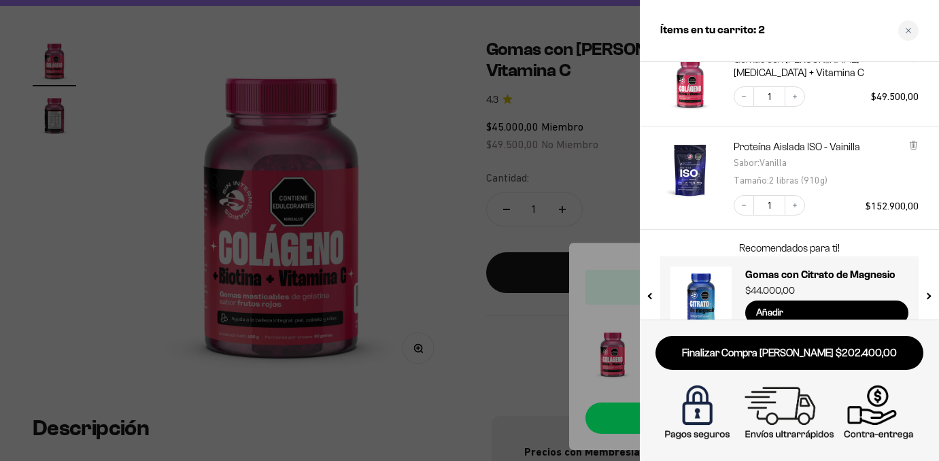
scroll to position [101, 0]
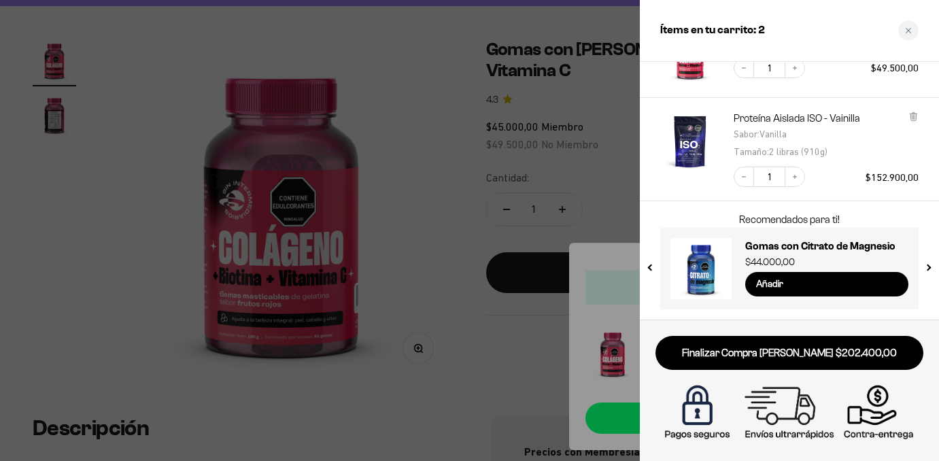
drag, startPoint x: 792, startPoint y: 351, endPoint x: 790, endPoint y: 337, distance: 13.7
click at [792, 351] on link "Finalizar Compra Segura $202.400,00" at bounding box center [790, 353] width 268 height 35
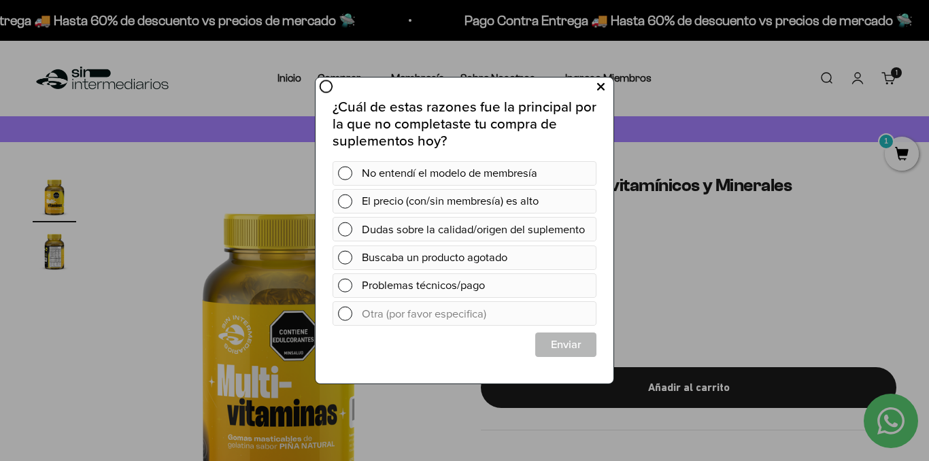
click at [603, 91] on icon at bounding box center [600, 87] width 7 height 18
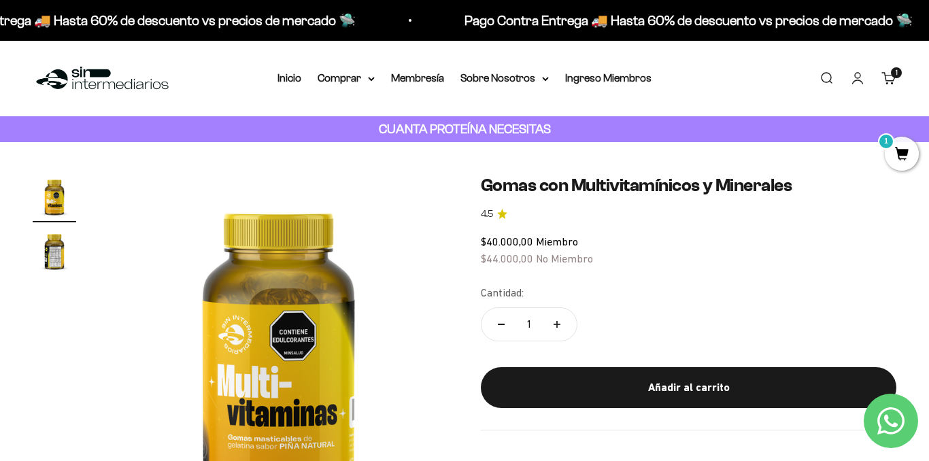
click at [62, 256] on img "Ir al artículo 2" at bounding box center [55, 251] width 44 height 44
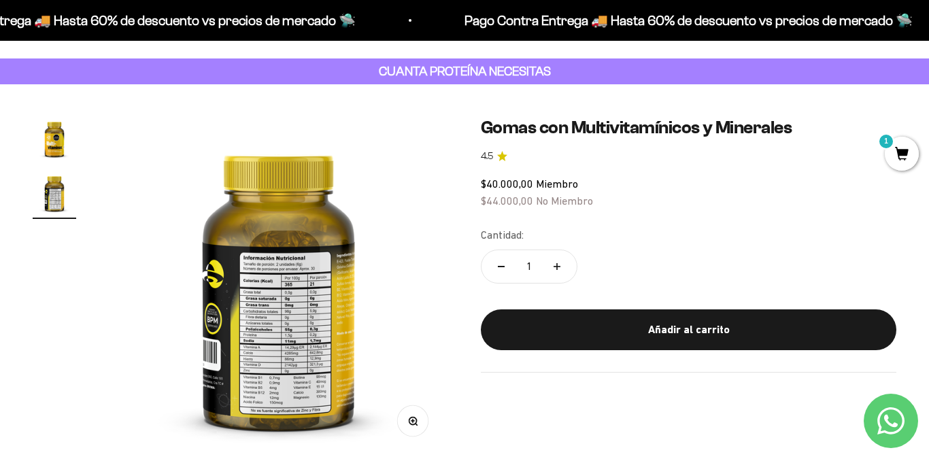
scroll to position [136, 0]
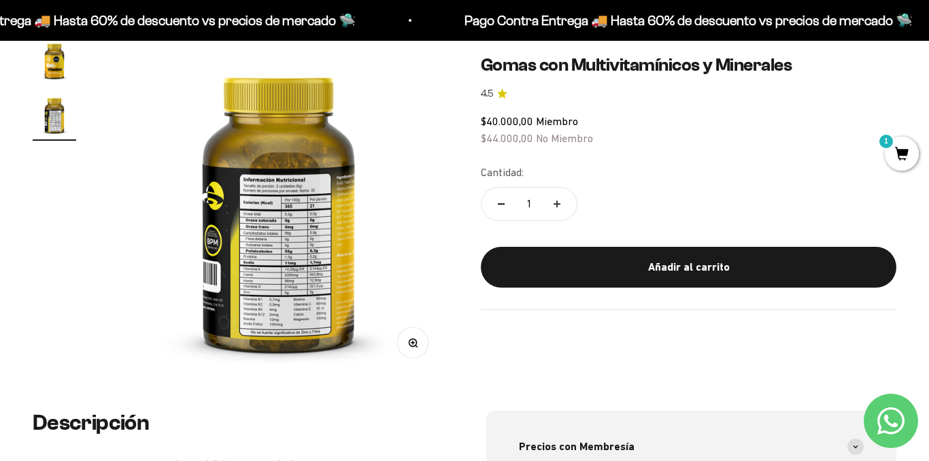
click at [239, 283] on img at bounding box center [278, 208] width 339 height 339
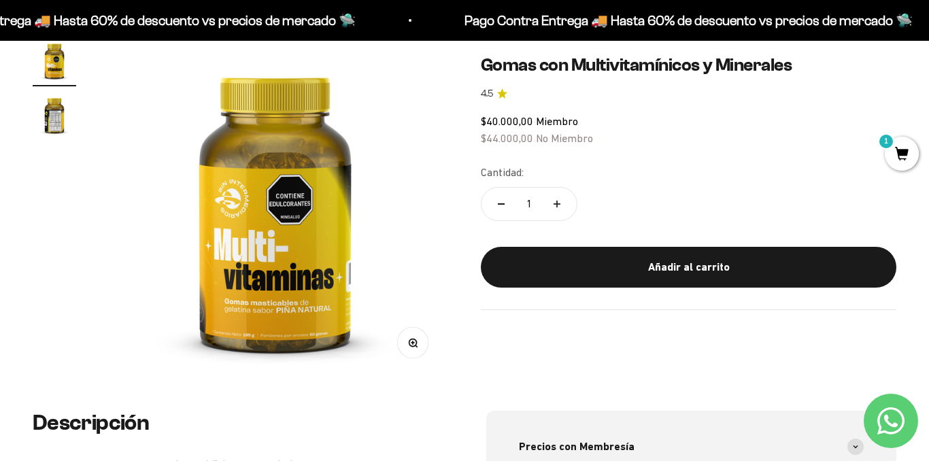
scroll to position [0, 0]
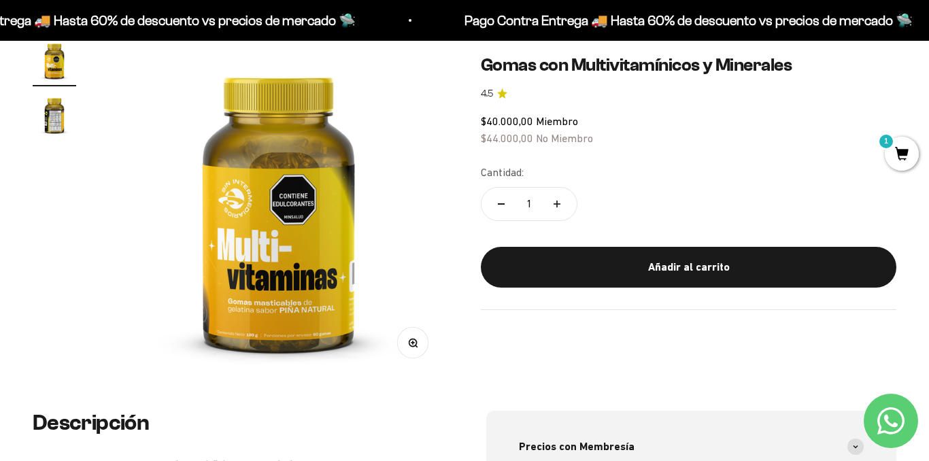
click at [342, 277] on img at bounding box center [278, 208] width 339 height 339
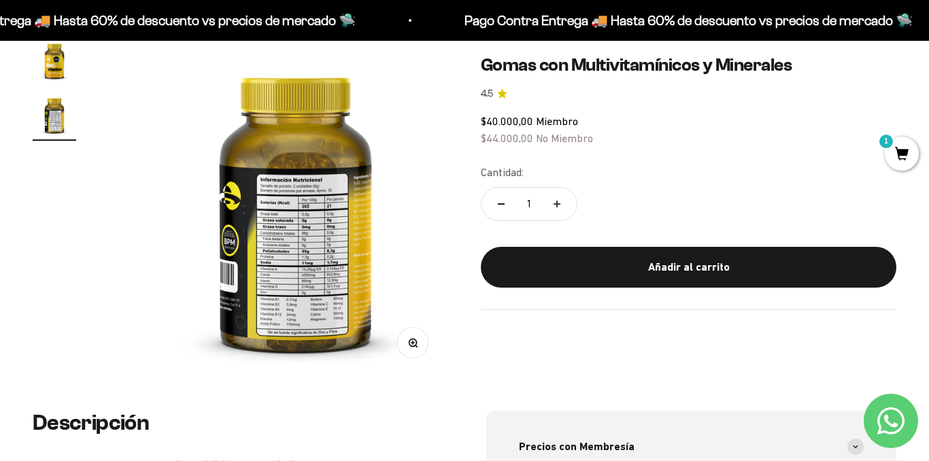
scroll to position [0, 348]
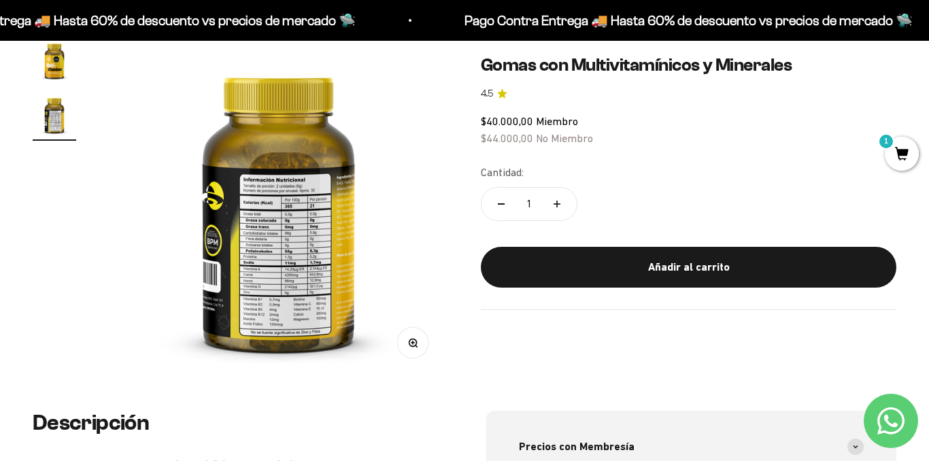
click at [424, 354] on div "Zoom" at bounding box center [413, 343] width 31 height 31
click at [412, 335] on button "Zoom" at bounding box center [413, 343] width 31 height 31
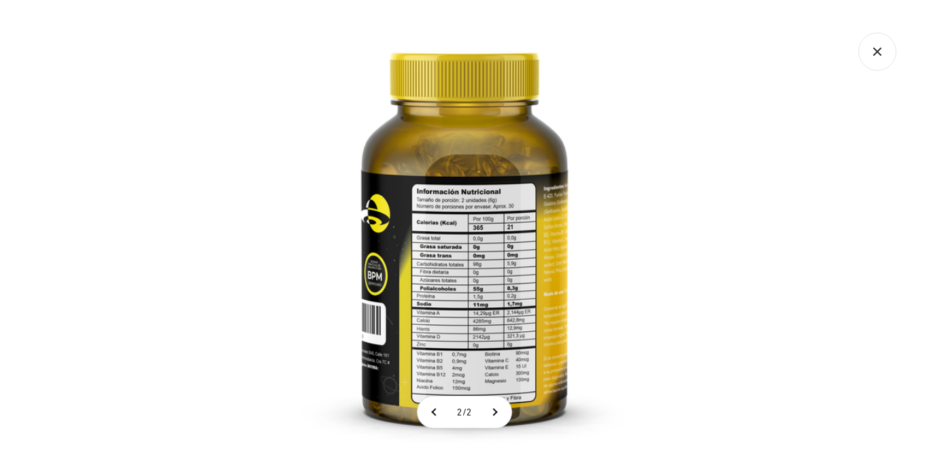
click at [333, 279] on img at bounding box center [464, 230] width 461 height 461
click at [459, 269] on img at bounding box center [464, 230] width 461 height 461
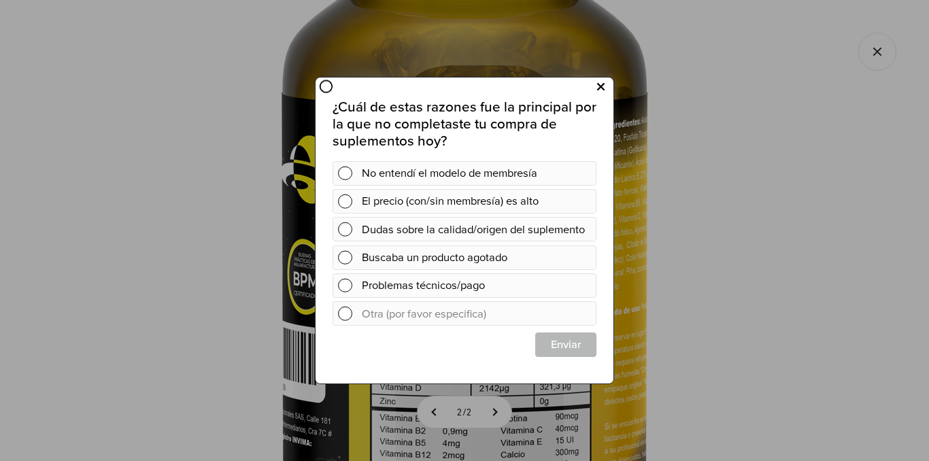
click at [598, 87] on icon at bounding box center [600, 87] width 7 height 18
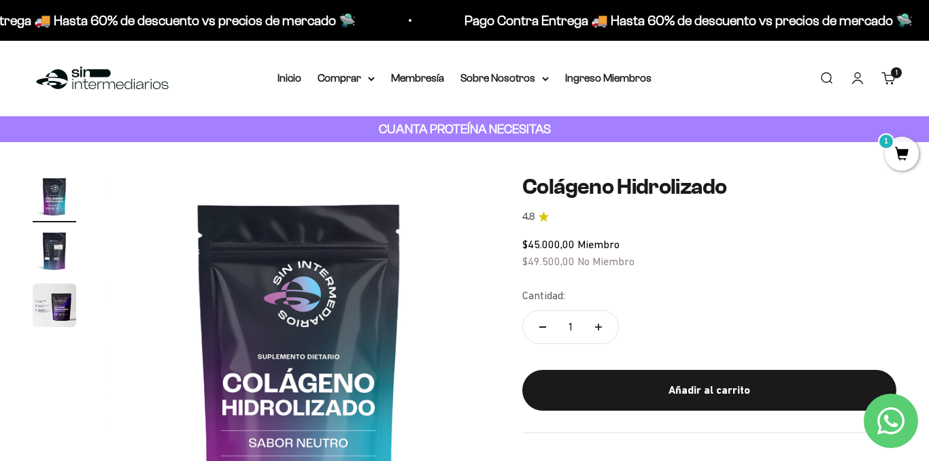
click at [896, 75] on link "Carrito 1 artículo 1" at bounding box center [888, 78] width 15 height 15
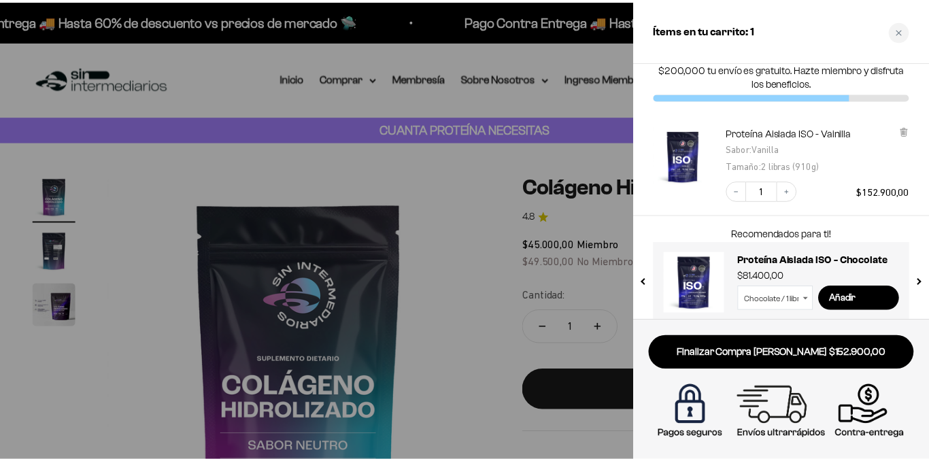
scroll to position [40, 0]
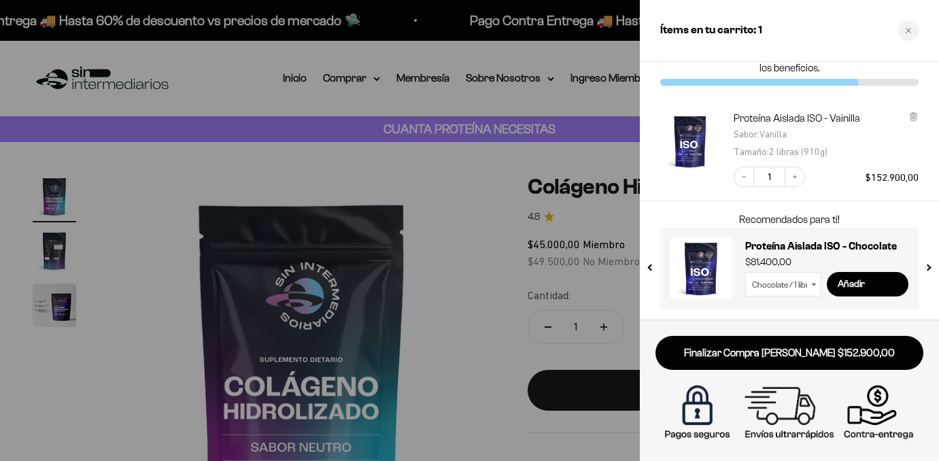
click at [495, 362] on div at bounding box center [469, 230] width 939 height 461
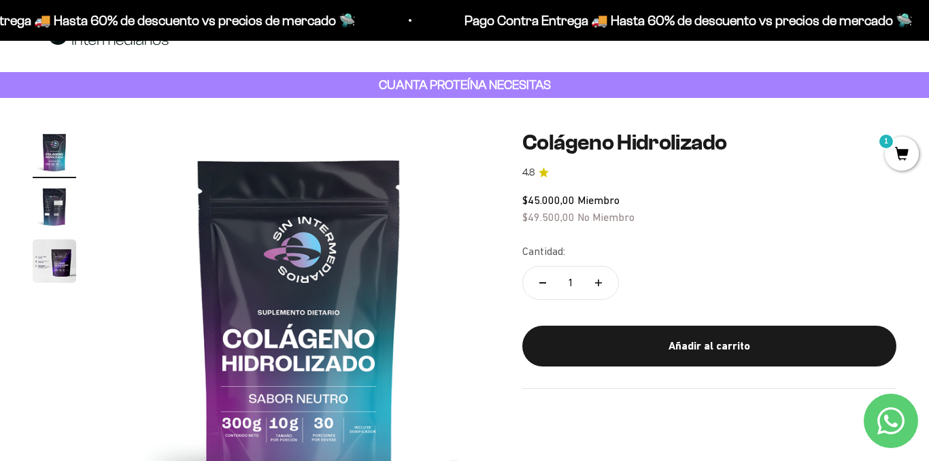
scroll to position [68, 0]
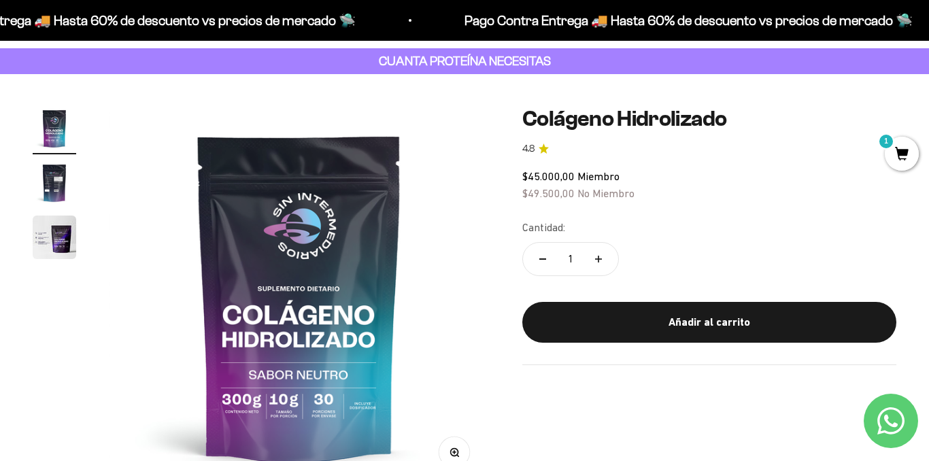
click at [43, 180] on img "Ir al artículo 2" at bounding box center [55, 183] width 44 height 44
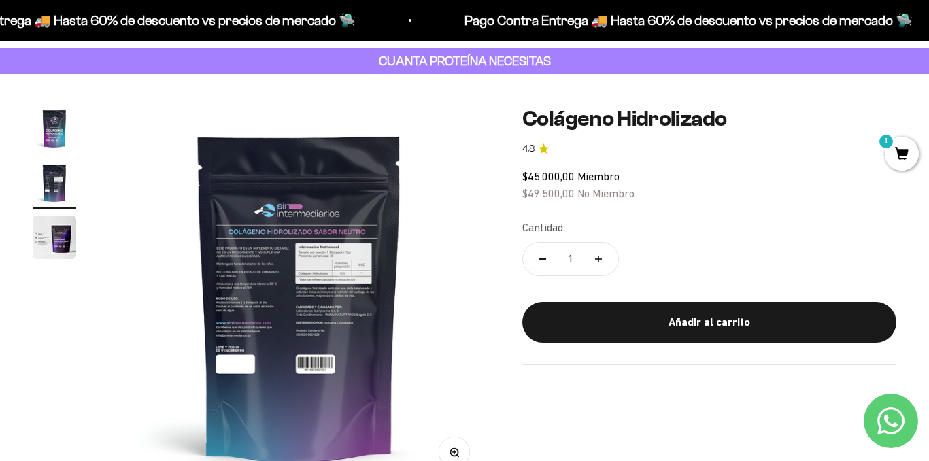
click at [61, 233] on img "Ir al artículo 3" at bounding box center [55, 238] width 44 height 44
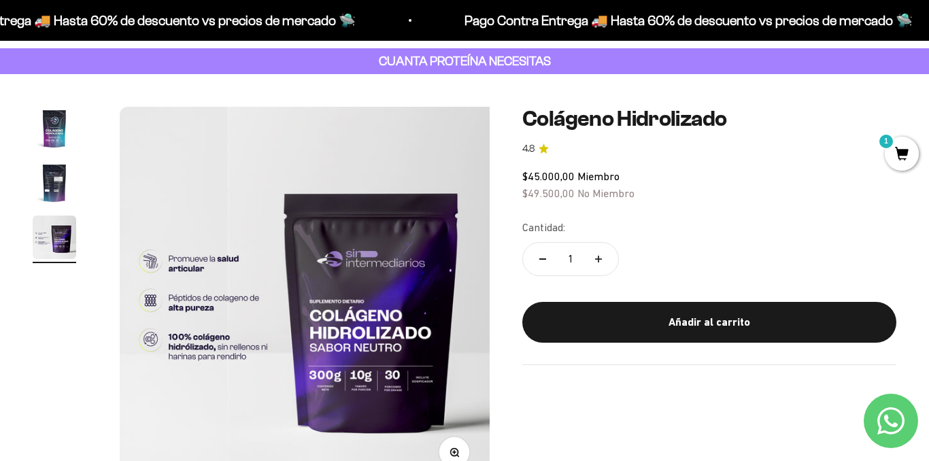
scroll to position [0, 778]
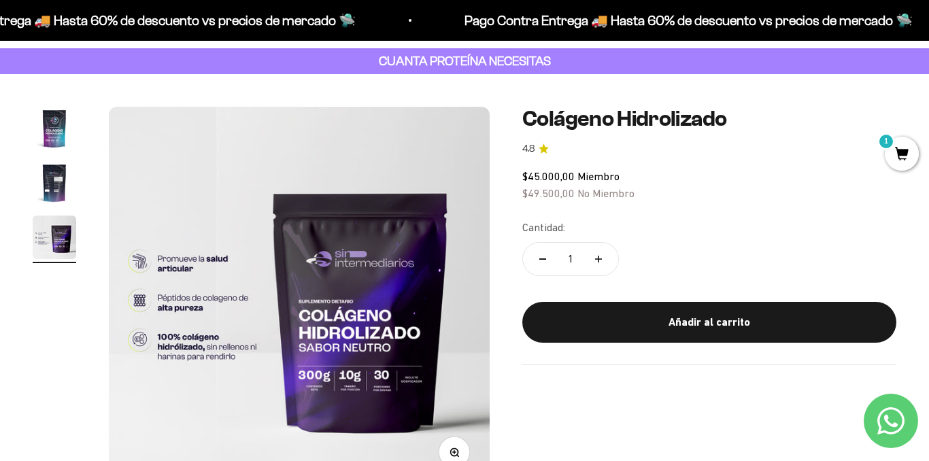
click at [66, 188] on img "Ir al artículo 2" at bounding box center [55, 183] width 44 height 44
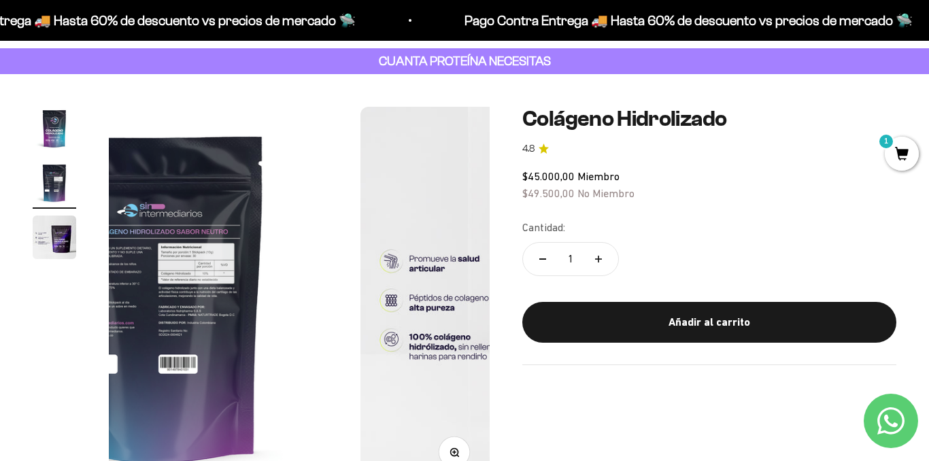
scroll to position [0, 389]
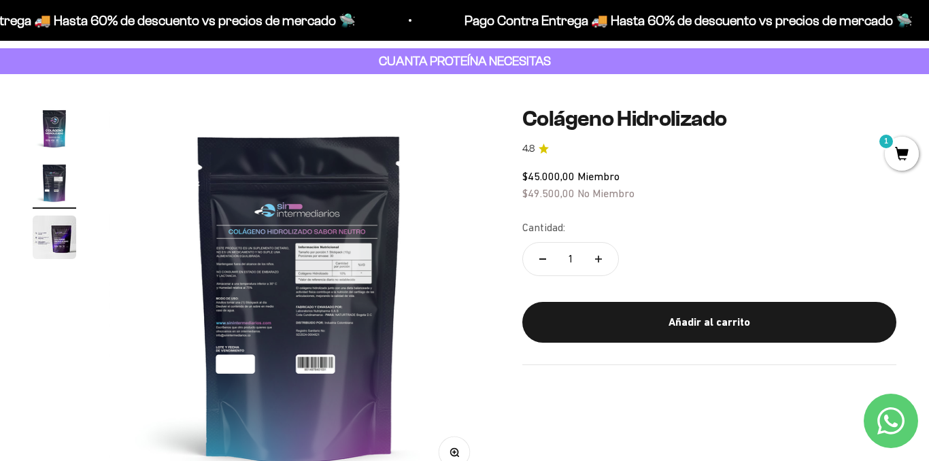
click at [340, 326] on img at bounding box center [299, 297] width 381 height 381
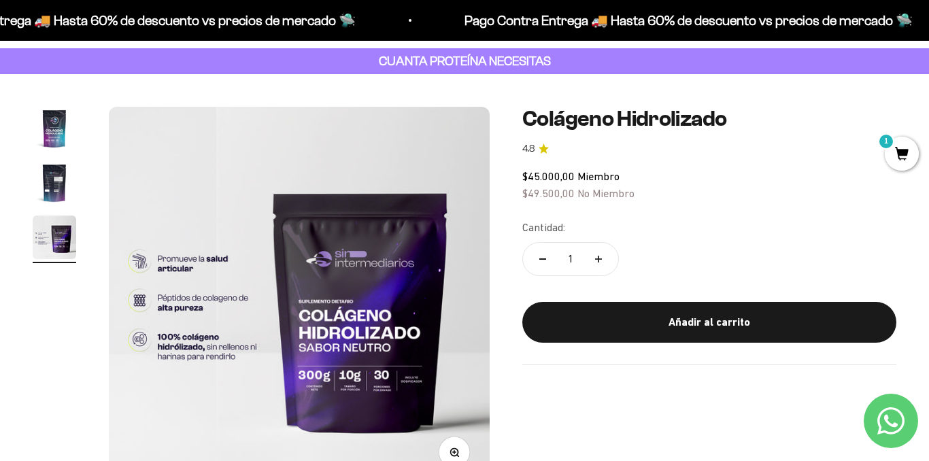
click at [52, 188] on img "Ir al artículo 2" at bounding box center [55, 183] width 44 height 44
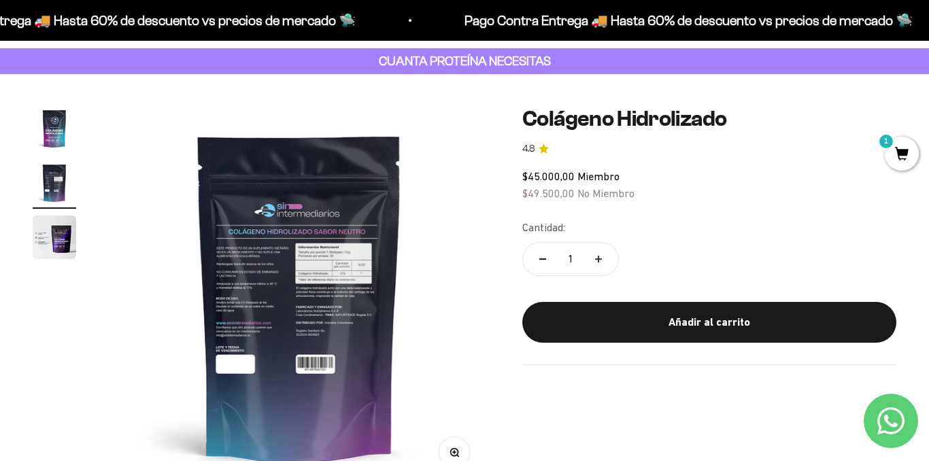
click at [452, 453] on icon "button" at bounding box center [455, 453] width 10 height 10
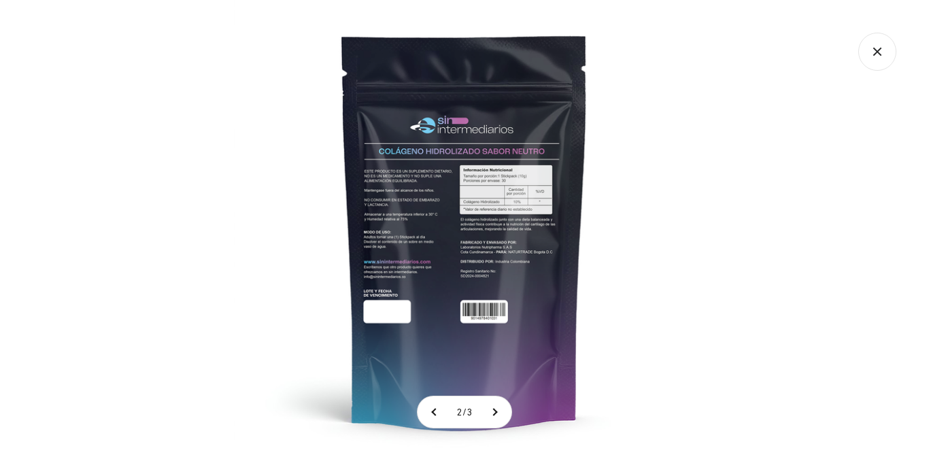
click at [476, 224] on img at bounding box center [464, 230] width 461 height 461
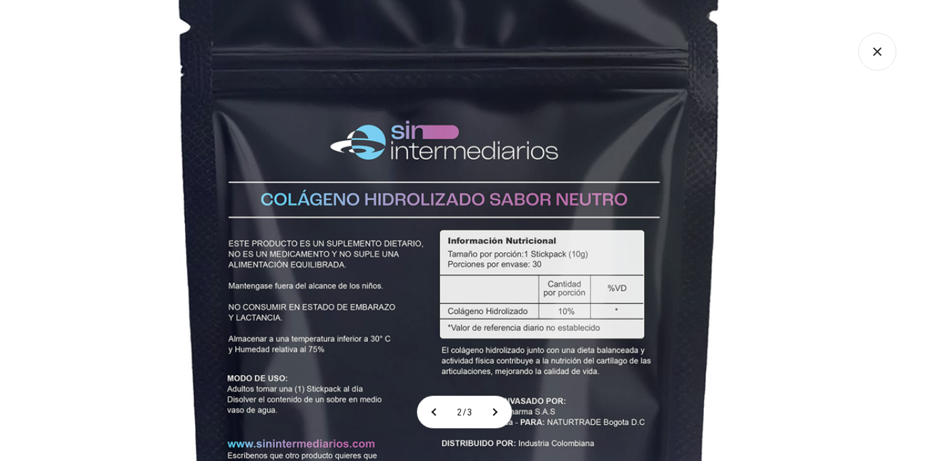
click at [871, 64] on icon "Cerrar galería" at bounding box center [877, 52] width 38 height 38
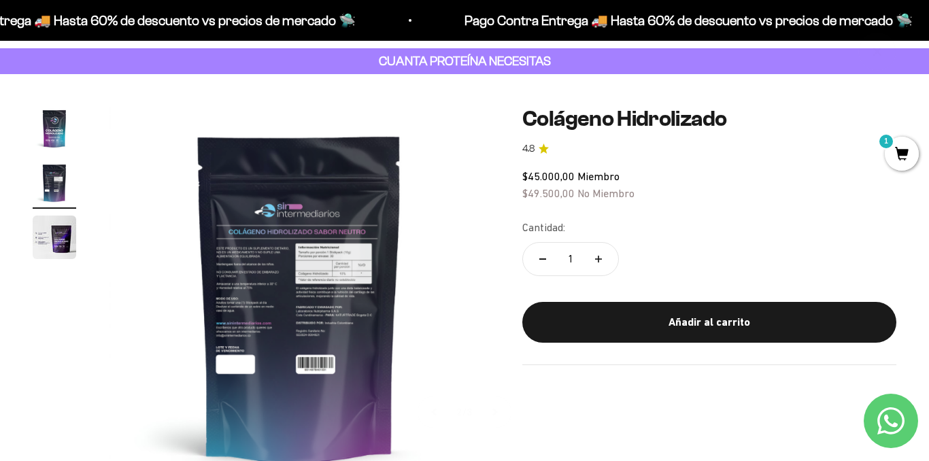
scroll to position [75, 0]
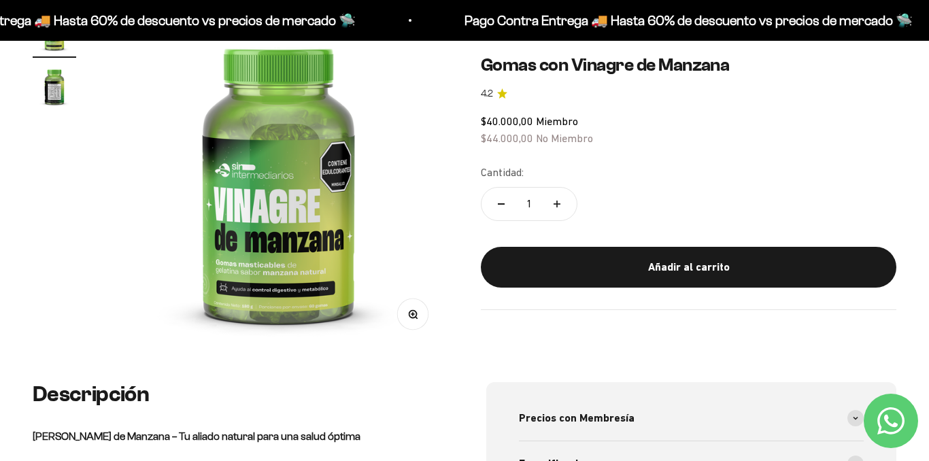
scroll to position [68, 0]
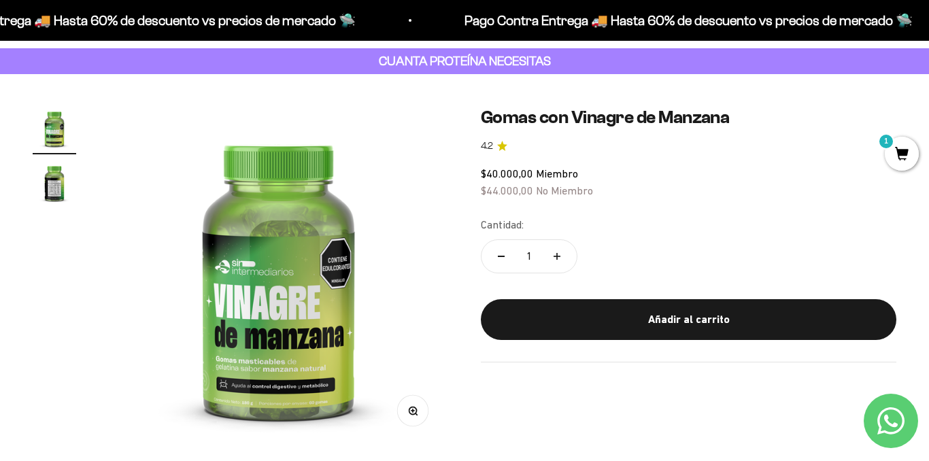
click at [58, 183] on img "Ir al artículo 2" at bounding box center [55, 183] width 44 height 44
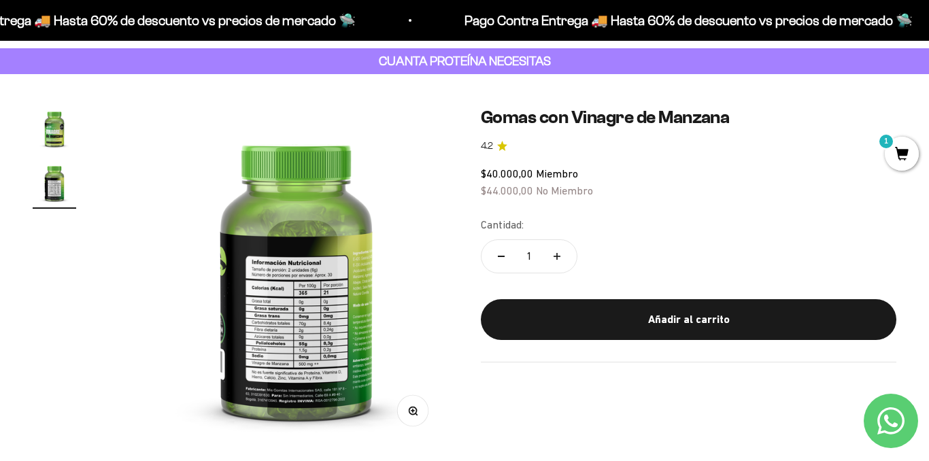
scroll to position [0, 348]
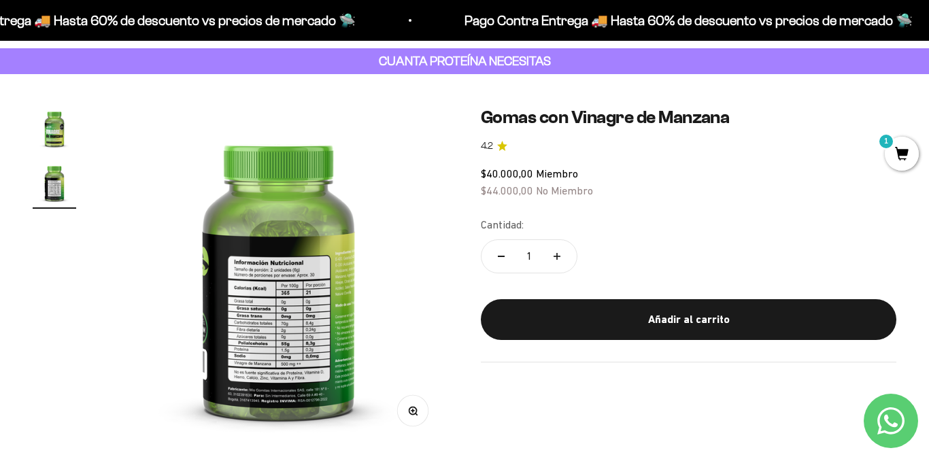
click at [414, 414] on icon "button" at bounding box center [413, 411] width 10 height 10
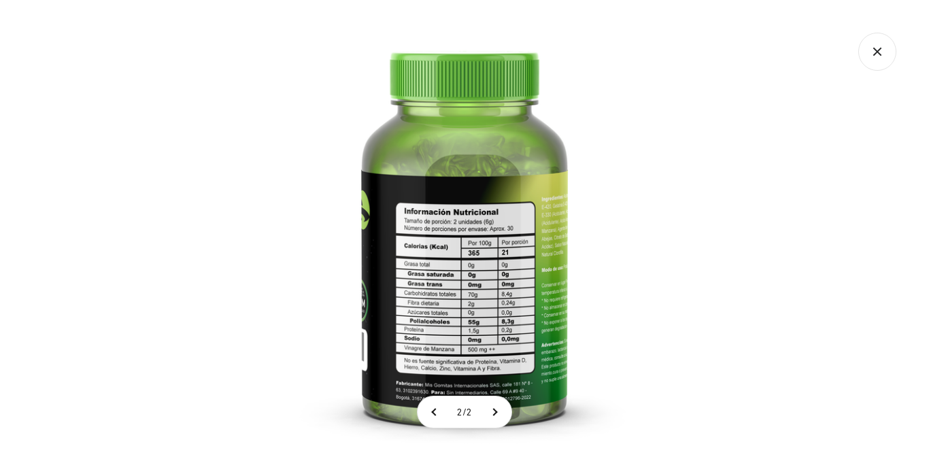
click at [483, 293] on img at bounding box center [464, 230] width 461 height 461
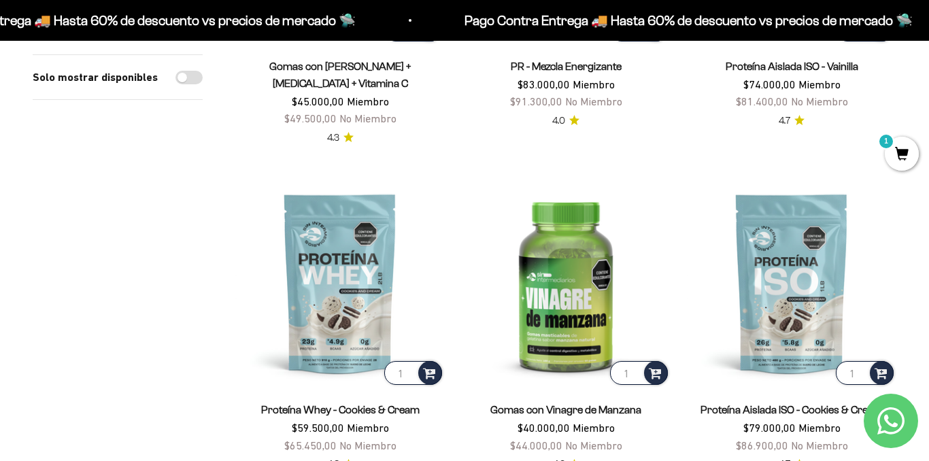
scroll to position [1088, 0]
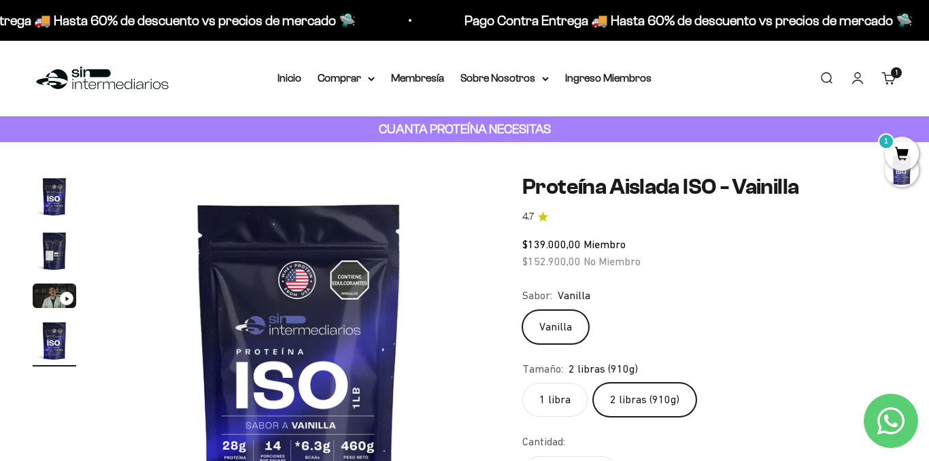
scroll to position [0, 1167]
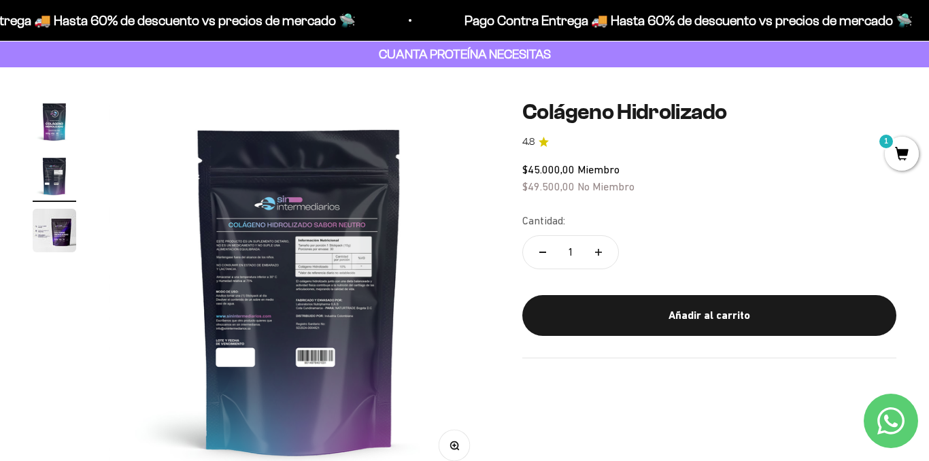
scroll to position [40, 0]
click at [64, 133] on img "Ir al artículo 1" at bounding box center [55, 122] width 44 height 44
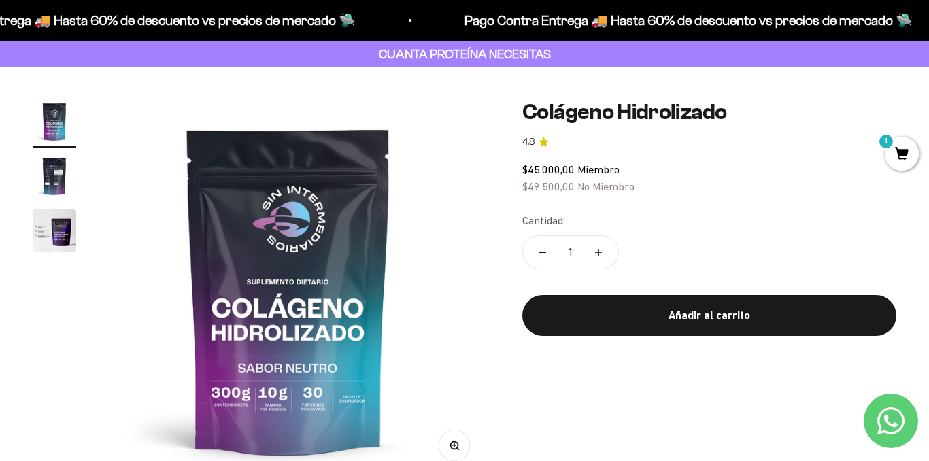
scroll to position [0, 0]
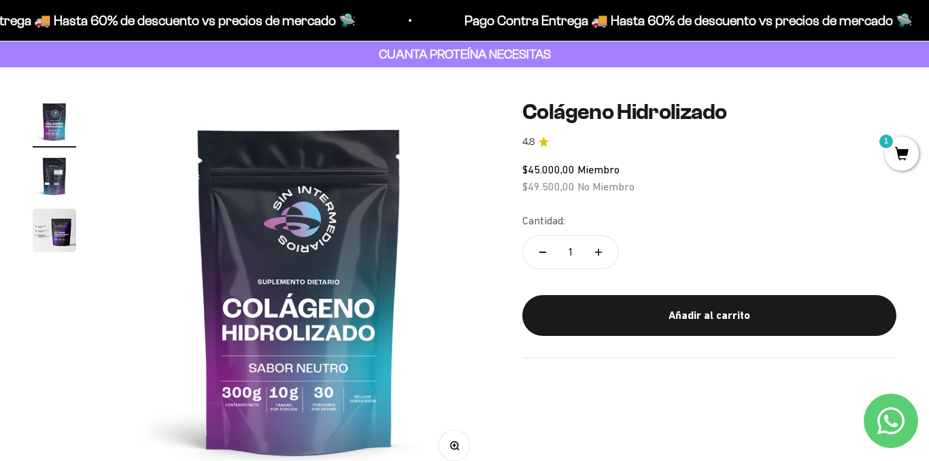
click at [67, 168] on img "Ir al artículo 2" at bounding box center [55, 176] width 44 height 44
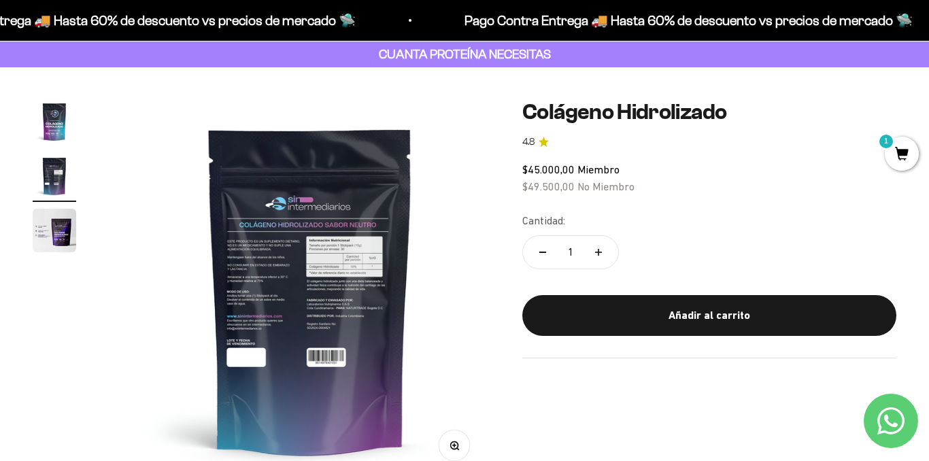
scroll to position [0, 389]
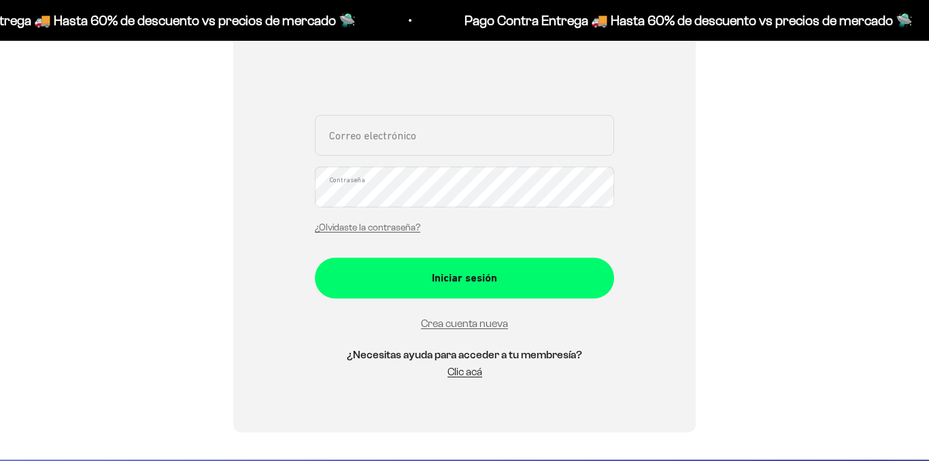
scroll to position [272, 0]
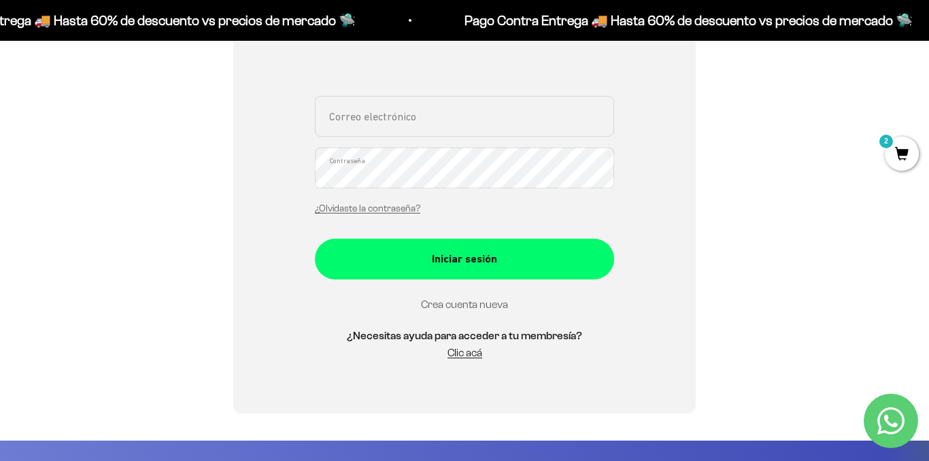
click at [489, 303] on link "Crea cuenta nueva" at bounding box center [464, 305] width 87 height 12
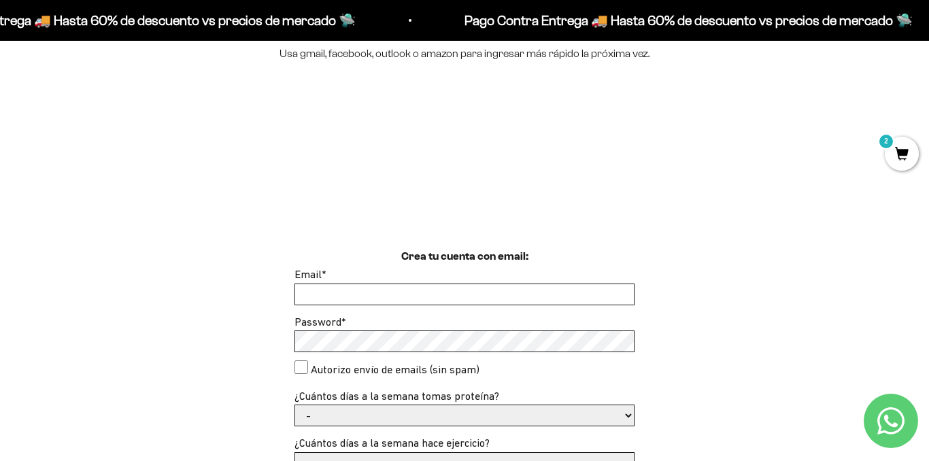
scroll to position [204, 0]
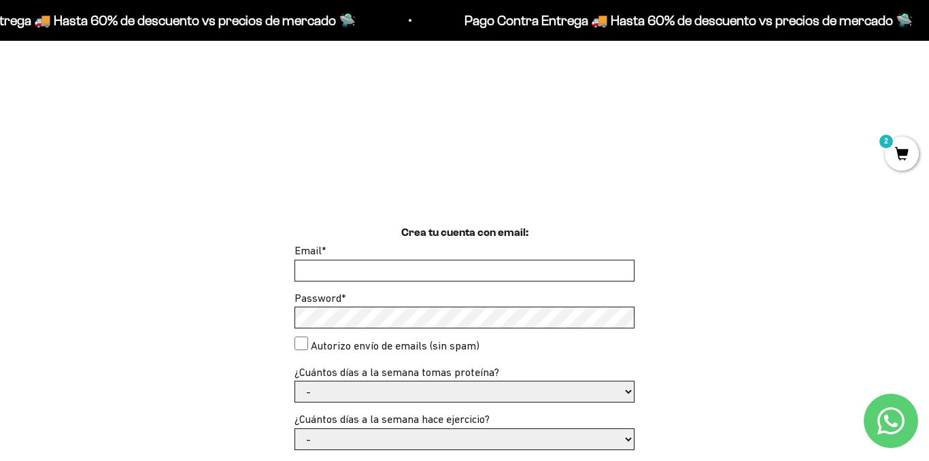
drag, startPoint x: 0, startPoint y: 0, endPoint x: 481, endPoint y: 270, distance: 551.5
click at [481, 270] on input "Email *" at bounding box center [464, 270] width 339 height 20
type input "joh4nn4-2698@hotmail.com"
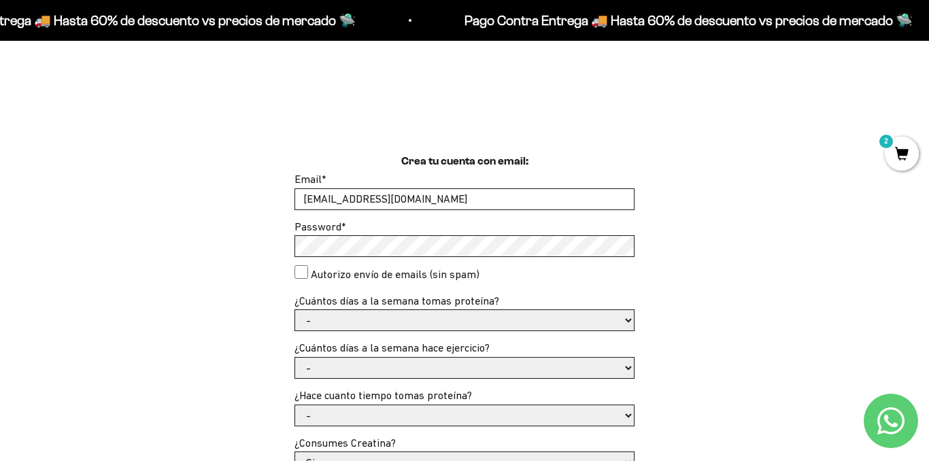
scroll to position [340, 0]
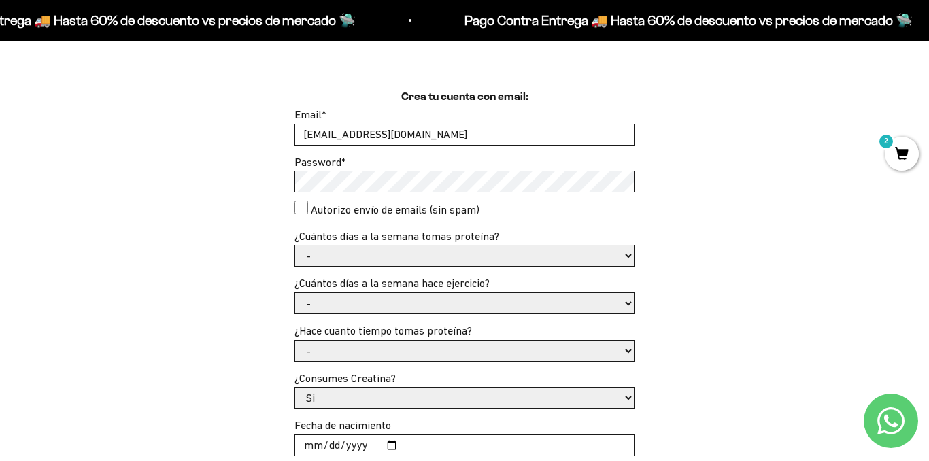
click at [471, 260] on select "- 1 o 2 3 a 5 6 o 7" at bounding box center [464, 256] width 339 height 20
select select "6 o 7"
click at [295, 246] on select "- 1 o 2 3 a 5 6 o 7" at bounding box center [464, 256] width 339 height 20
click at [411, 306] on select "- No hago 1 a 2 días 3 a 5 días 6 o 7 días" at bounding box center [464, 303] width 339 height 20
select select "3 a 5 días"
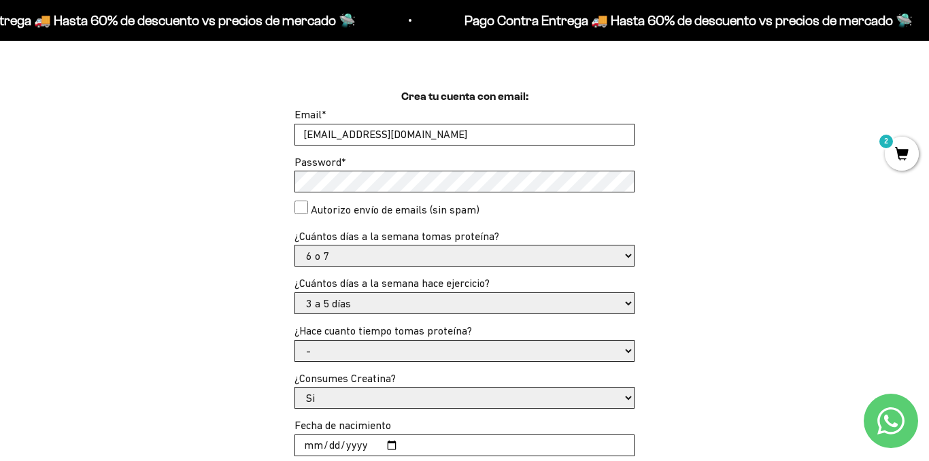
click at [295, 293] on select "- No hago 1 a 2 días 3 a 5 días 6 o 7 días" at bounding box center [464, 303] width 339 height 20
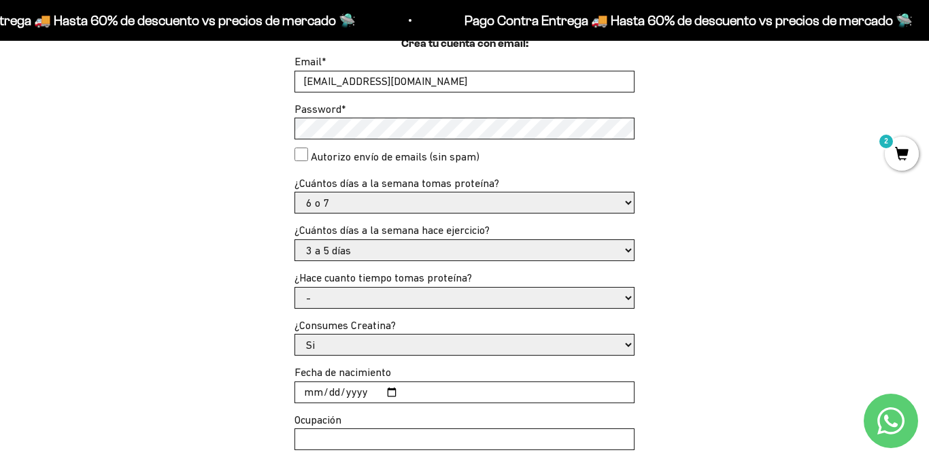
scroll to position [476, 0]
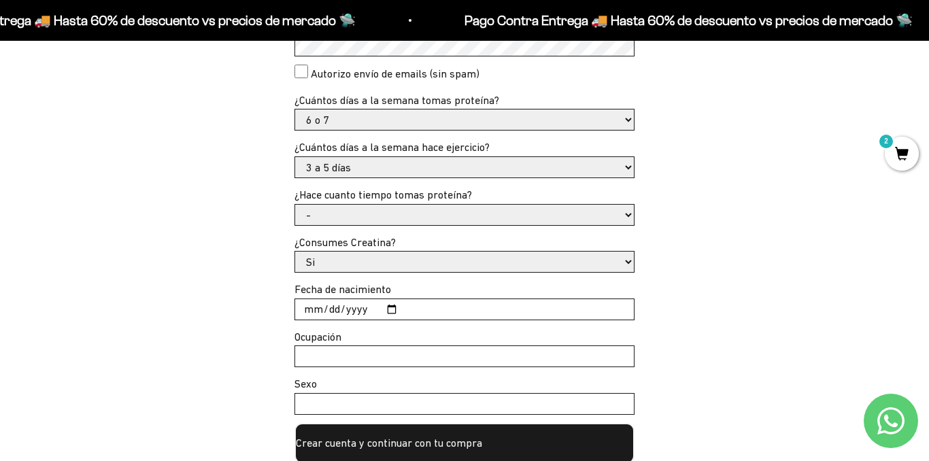
drag, startPoint x: 373, startPoint y: 160, endPoint x: 369, endPoint y: 167, distance: 7.6
click at [373, 160] on select "- No hago 1 a 2 días 3 a 5 días 6 o 7 días" at bounding box center [464, 167] width 339 height 20
click at [203, 241] on div "Crea tu cuenta con email: Email * joh4nn4-2698@hotmail.com Password * Autorizo …" at bounding box center [465, 207] width 864 height 511
click at [389, 224] on select "- Apenas estoy empezando Menos de 6 meses Más de 6 meses Hace más de un año" at bounding box center [464, 215] width 339 height 20
select select "Más de 6 meses"
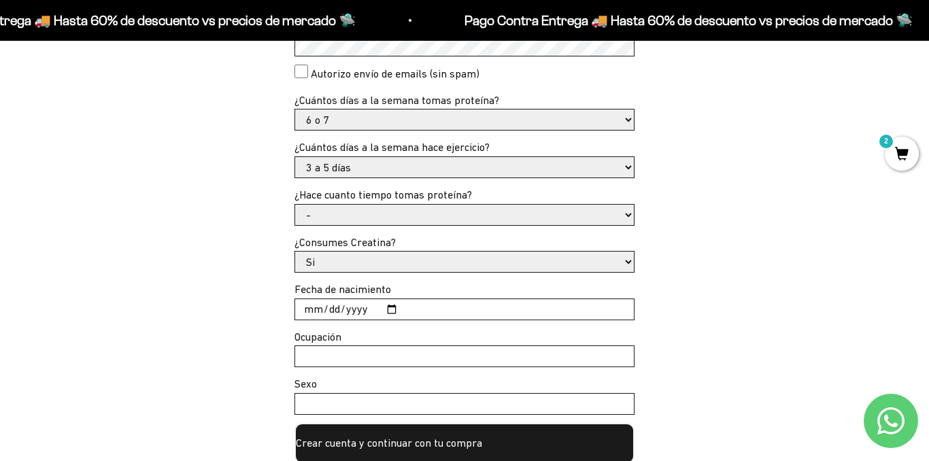
click at [295, 205] on select "- Apenas estoy empezando Menos de 6 meses Más de 6 meses Hace más de un año" at bounding box center [464, 215] width 339 height 20
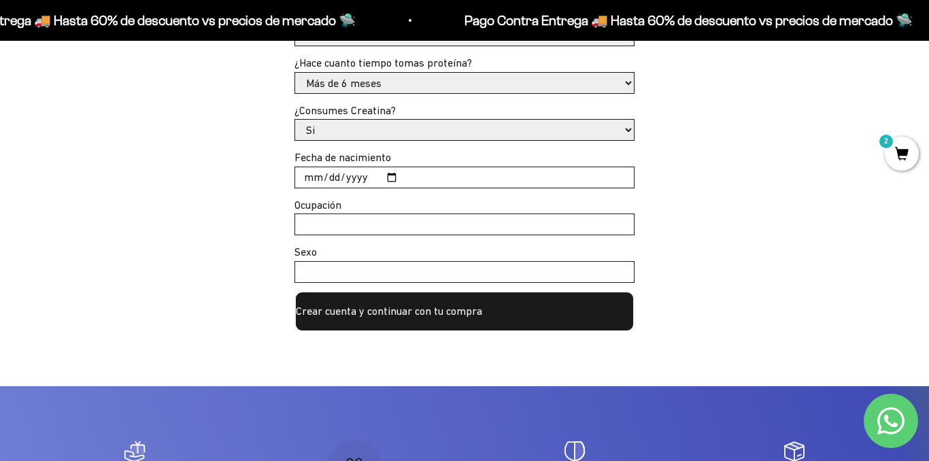
scroll to position [612, 0]
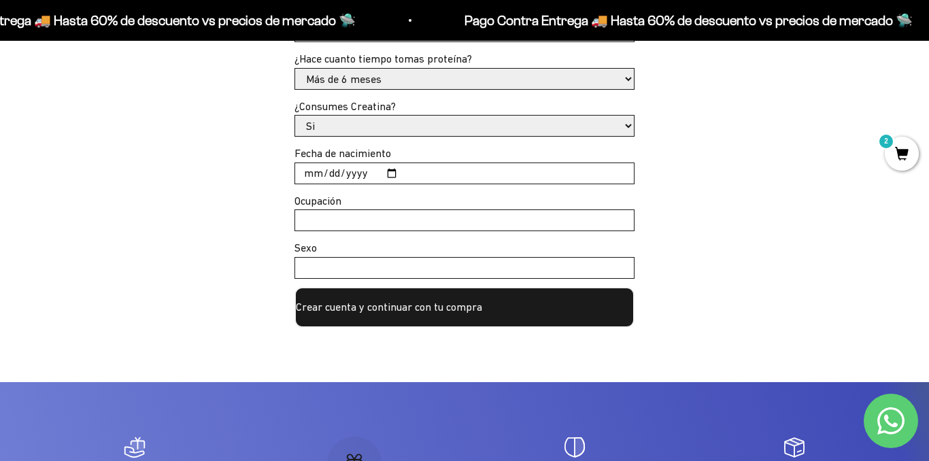
click at [307, 171] on input "Fecha de nacimiento" at bounding box center [464, 173] width 339 height 20
type input "0011-11-26"
type input "1998-11-26"
click at [378, 220] on input "Ocupación" at bounding box center [464, 220] width 339 height 20
type input "medico"
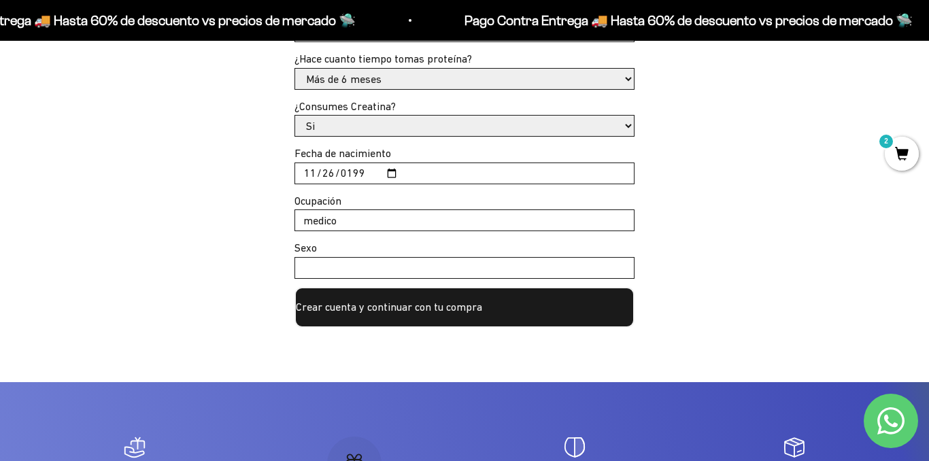
click at [478, 264] on input "Sexo" at bounding box center [464, 268] width 339 height 20
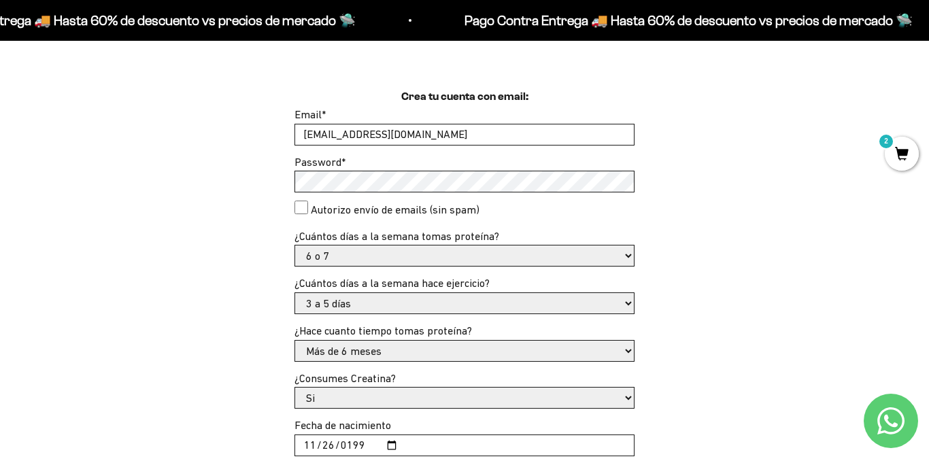
type input "femenino"
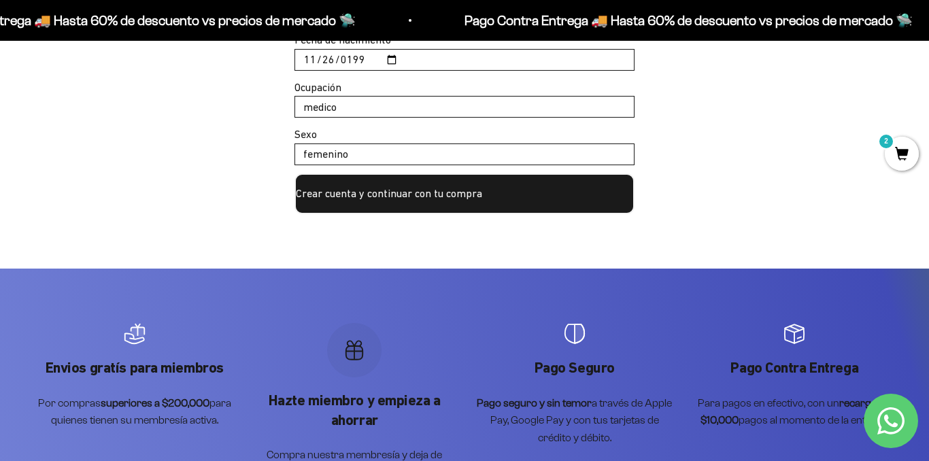
scroll to position [748, 0]
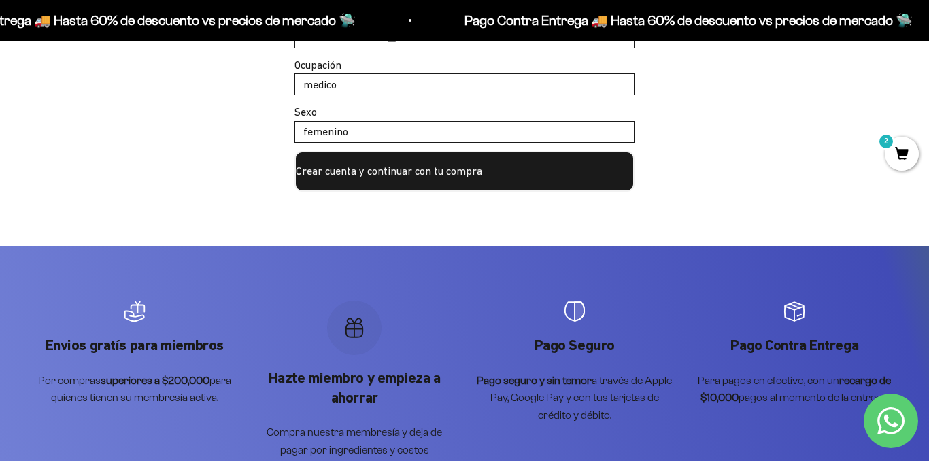
click at [447, 171] on button "Crear cuenta y continuar con tu compra" at bounding box center [464, 171] width 340 height 41
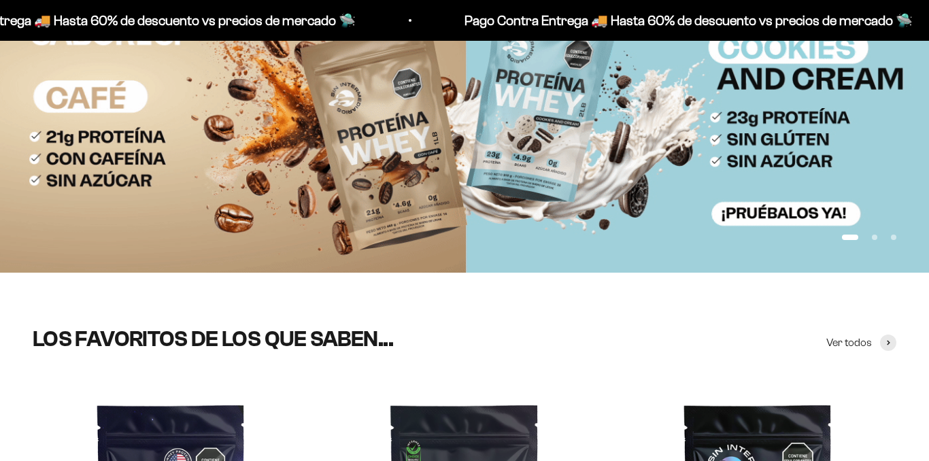
scroll to position [204, 0]
